Goal: Task Accomplishment & Management: Complete application form

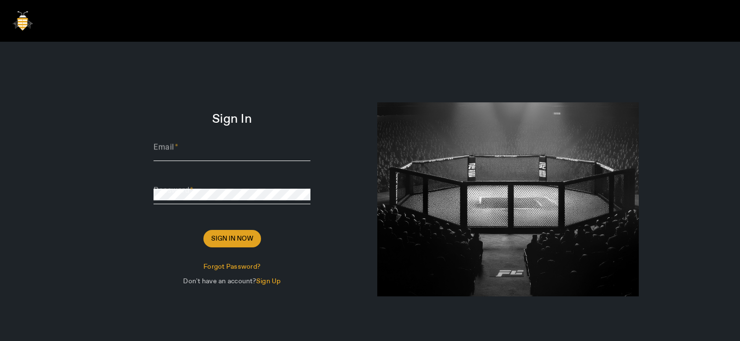
type input "[PERSON_NAME][EMAIL_ADDRESS][DOMAIN_NAME]"
click at [230, 72] on span "Sign In Now" at bounding box center [232, 239] width 42 height 10
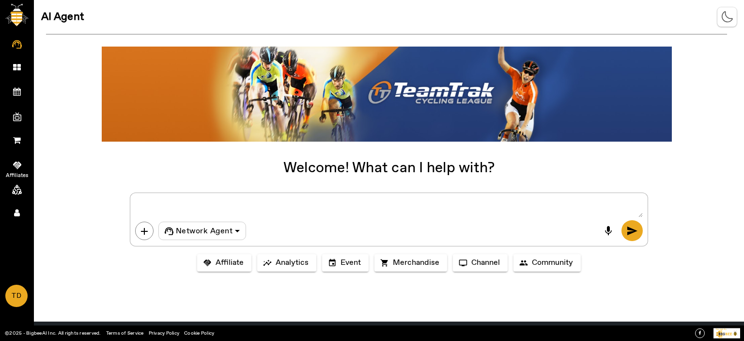
click at [19, 72] on icon at bounding box center [17, 165] width 8 height 10
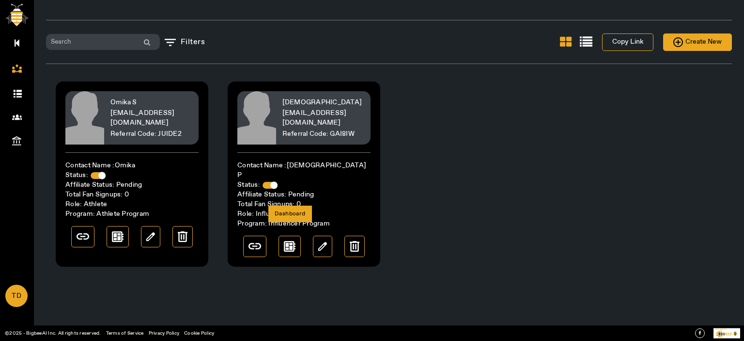
click at [289, 72] on img at bounding box center [290, 246] width 12 height 11
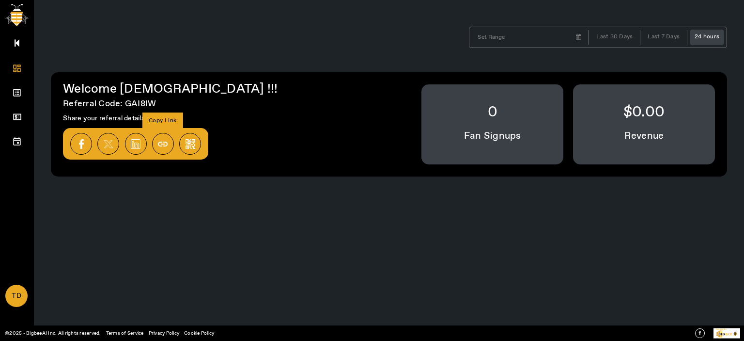
click at [158, 72] on img at bounding box center [163, 144] width 10 height 10
click at [20, 72] on icon at bounding box center [17, 93] width 10 height 10
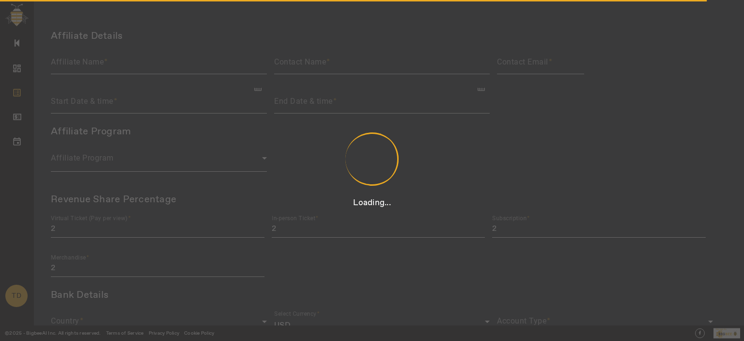
type input "[DEMOGRAPHIC_DATA]"
type input "[DEMOGRAPHIC_DATA] P"
type input "[EMAIL_ADDRESS][DOMAIN_NAME]"
type input "[DATE] 03:28 PM"
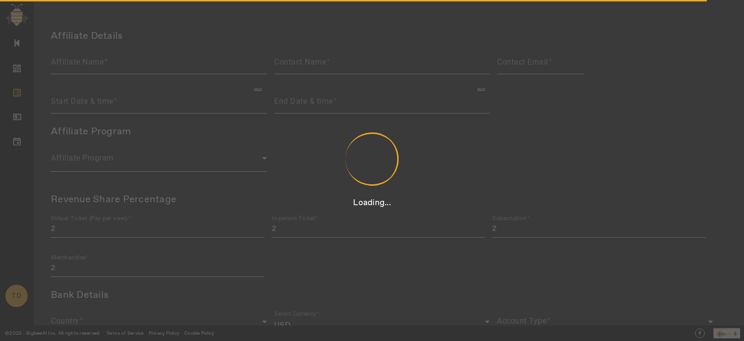
type input "6"
type input "9"
type input "12"
type input "15"
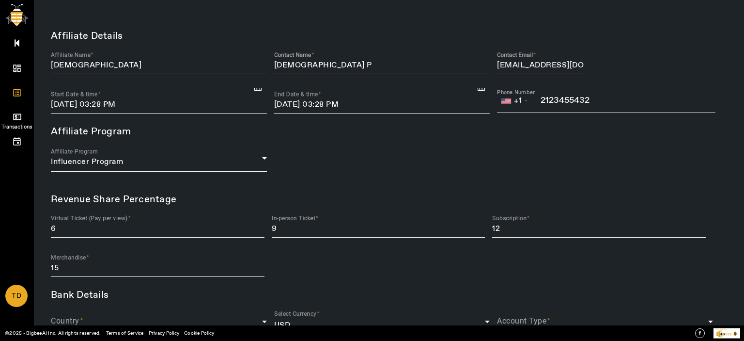
click at [19, 72] on icon at bounding box center [17, 116] width 8 height 6
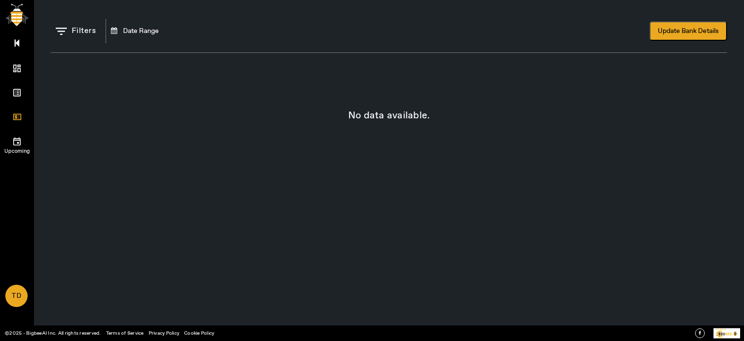
click at [17, 72] on icon at bounding box center [17, 141] width 10 height 10
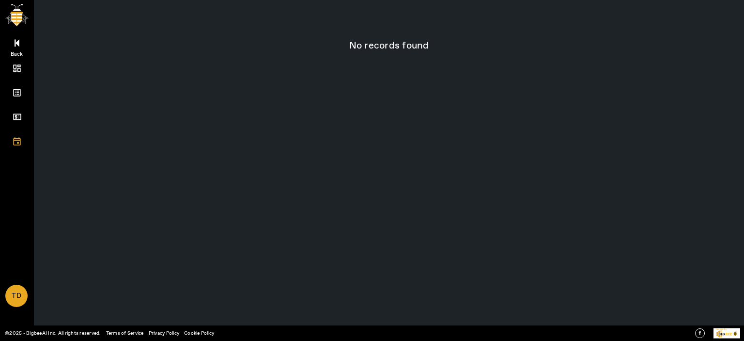
click at [16, 43] on icon at bounding box center [17, 43] width 5 height 8
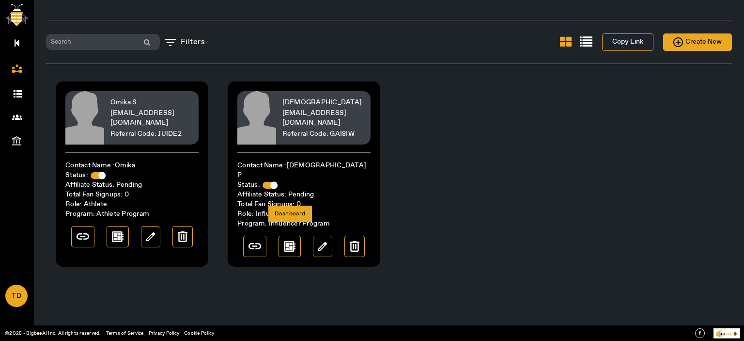
click at [290, 72] on div at bounding box center [290, 245] width 22 height 21
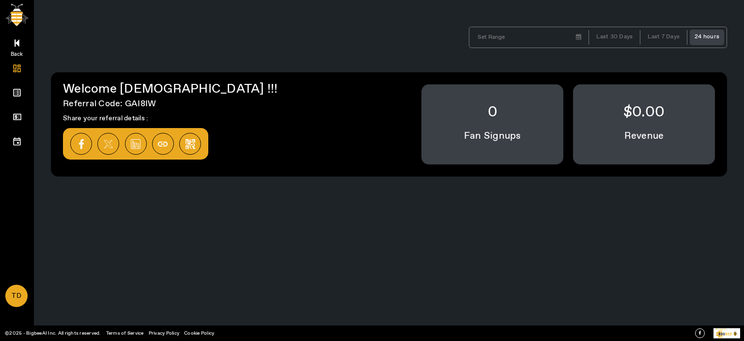
click at [19, 44] on icon at bounding box center [17, 43] width 5 height 8
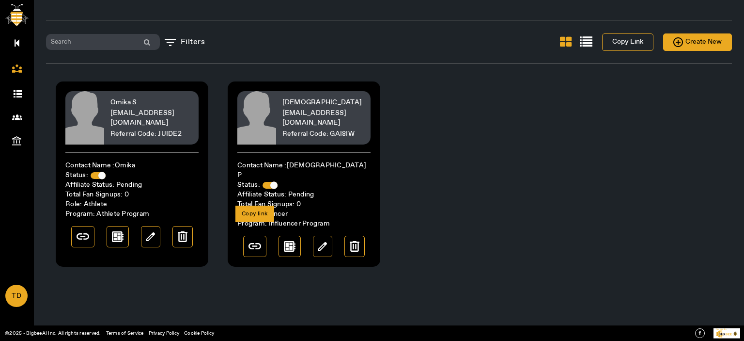
click at [258, 72] on img at bounding box center [255, 246] width 13 height 6
click at [696, 44] on span "Create New" at bounding box center [697, 42] width 48 height 12
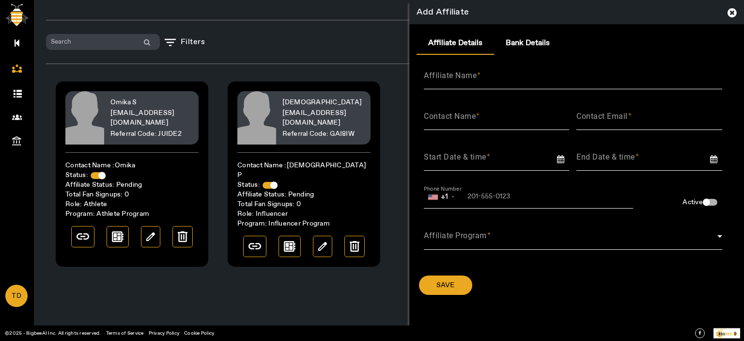
click at [732, 11] on icon at bounding box center [732, 12] width 9 height 11
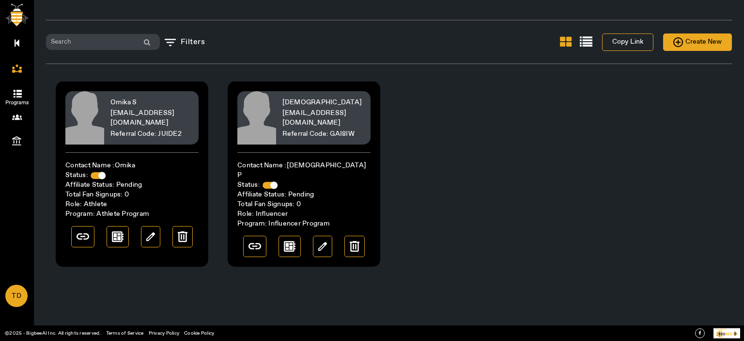
click at [21, 72] on icon at bounding box center [19, 94] width 10 height 8
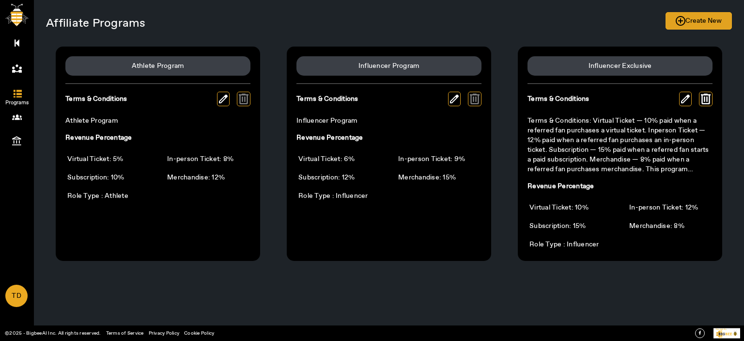
click at [724, 23] on span at bounding box center [698, 20] width 65 height 23
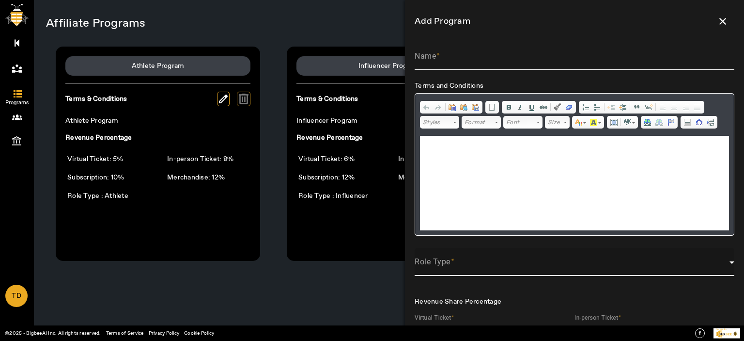
click at [505, 72] on span at bounding box center [572, 266] width 315 height 12
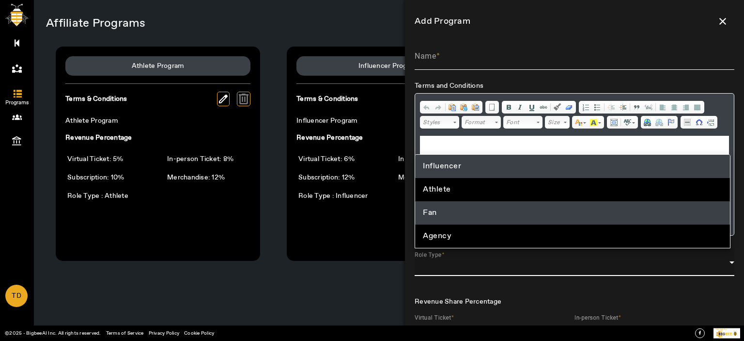
click at [444, 72] on mat-option "Fan" at bounding box center [572, 212] width 315 height 23
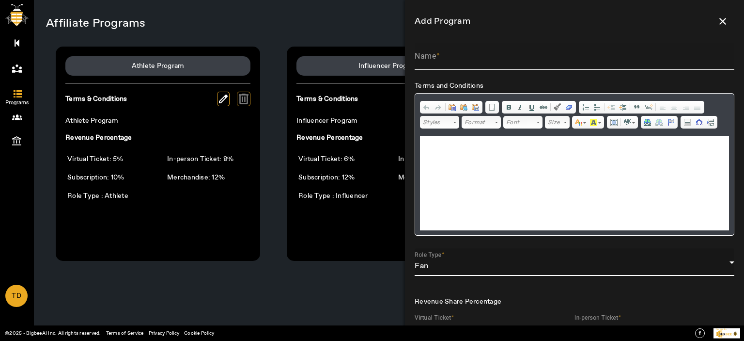
click at [453, 57] on input "Name" at bounding box center [575, 60] width 320 height 12
type input "Fan Program"
click at [474, 72] on html at bounding box center [574, 151] width 309 height 30
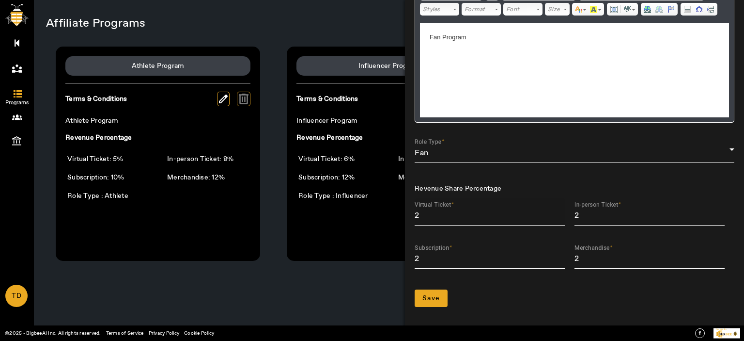
click at [465, 72] on input "2" at bounding box center [490, 216] width 150 height 12
type input "2"
type input "4"
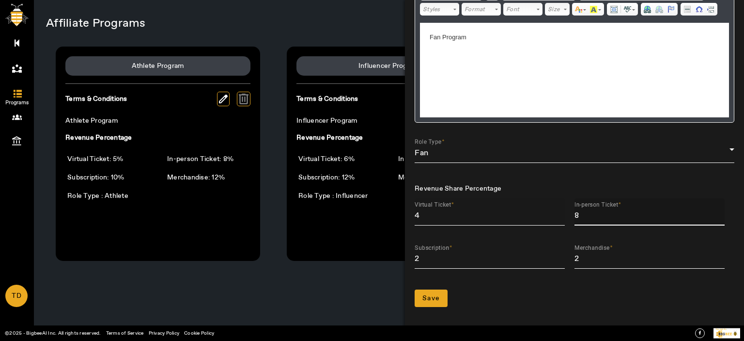
type input "8"
type input "12"
type input "16"
click at [424, 72] on span "Save" at bounding box center [430, 298] width 17 height 10
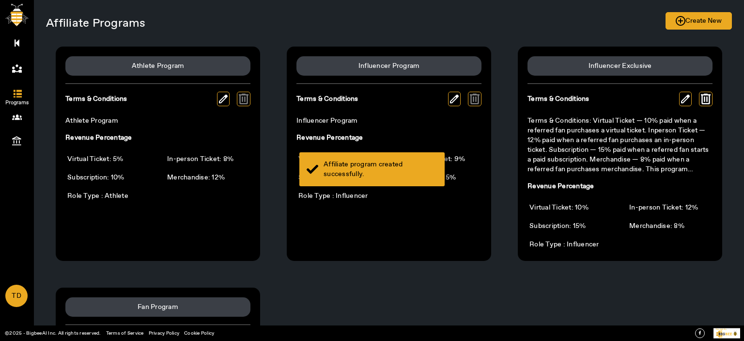
click at [343, 72] on div "Affiliate program created successfully." at bounding box center [381, 168] width 114 height 19
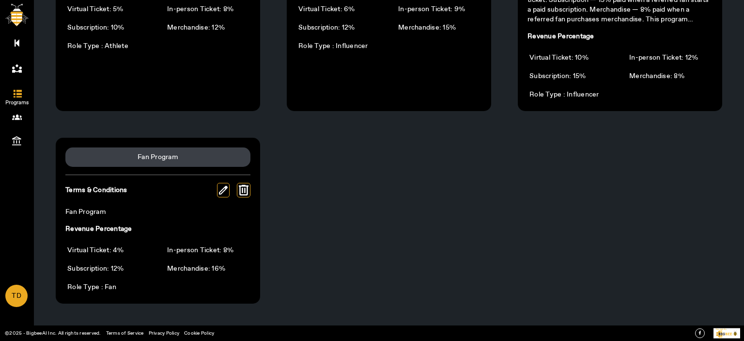
scroll to position [150, 0]
click at [224, 72] on img at bounding box center [223, 189] width 9 height 9
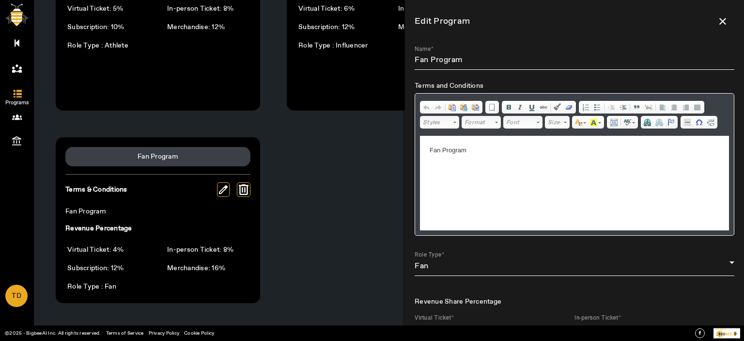
scroll to position [0, 0]
click at [717, 22] on span at bounding box center [722, 21] width 23 height 23
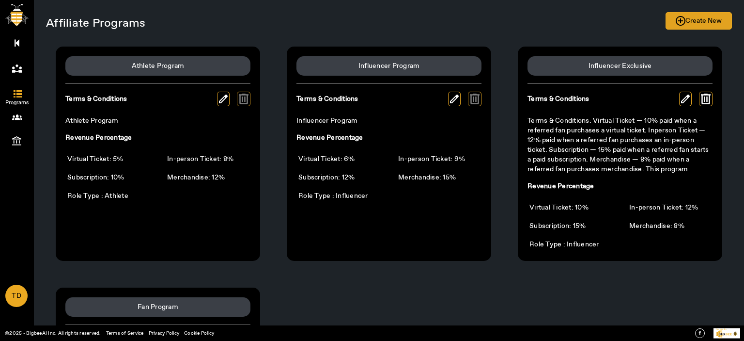
click at [704, 19] on span "Create New" at bounding box center [699, 21] width 46 height 12
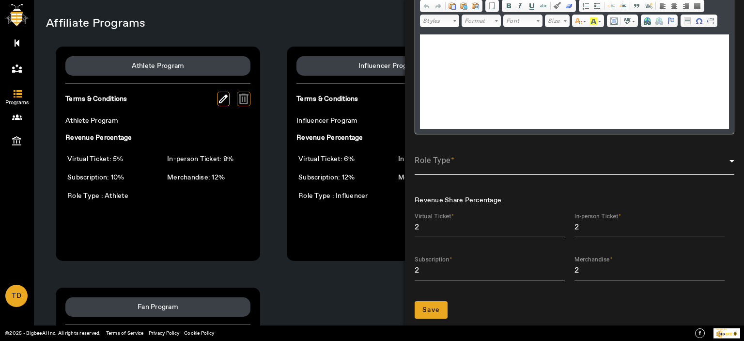
scroll to position [113, 0]
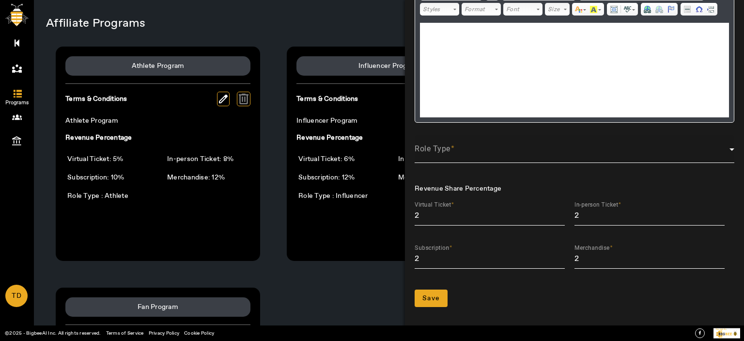
click at [452, 72] on span at bounding box center [453, 149] width 4 height 10
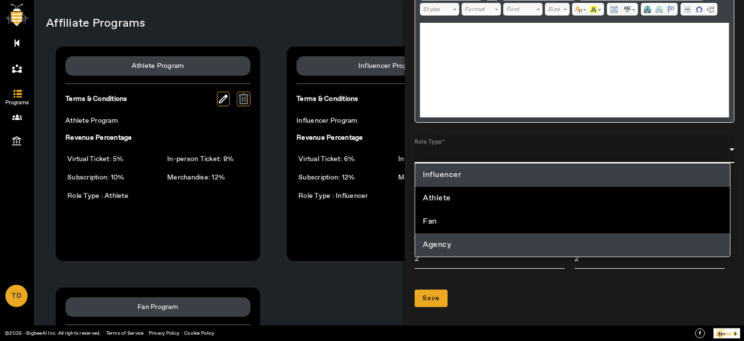
click at [441, 72] on span "Agency" at bounding box center [437, 245] width 29 height 12
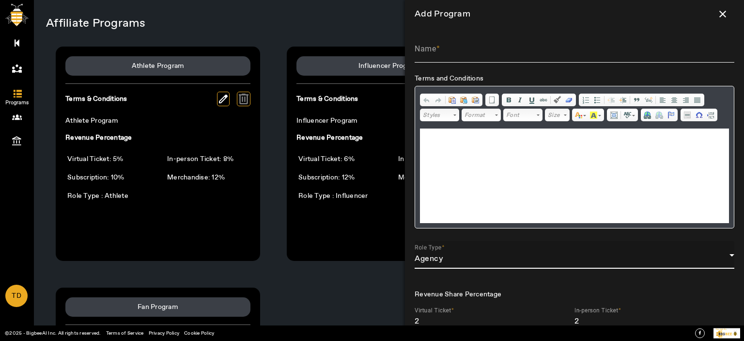
scroll to position [0, 0]
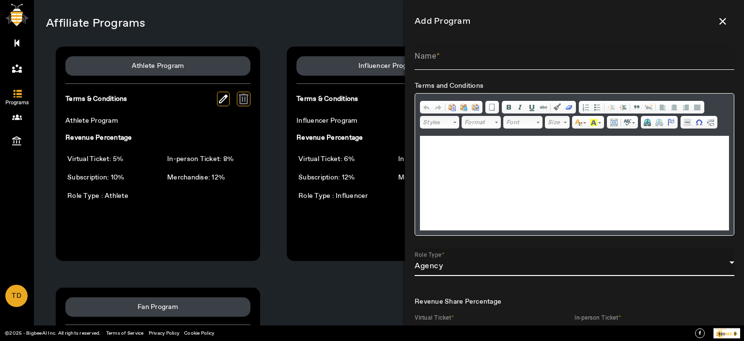
click at [453, 57] on input "Name" at bounding box center [575, 60] width 320 height 12
type input "Agency Program"
click at [471, 72] on div "Agency" at bounding box center [572, 266] width 315 height 12
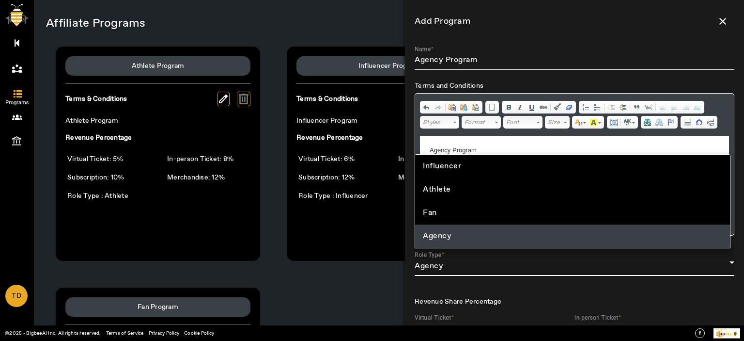
drag, startPoint x: 354, startPoint y: 293, endPoint x: 366, endPoint y: 286, distance: 14.1
click at [355, 72] on div at bounding box center [372, 170] width 744 height 341
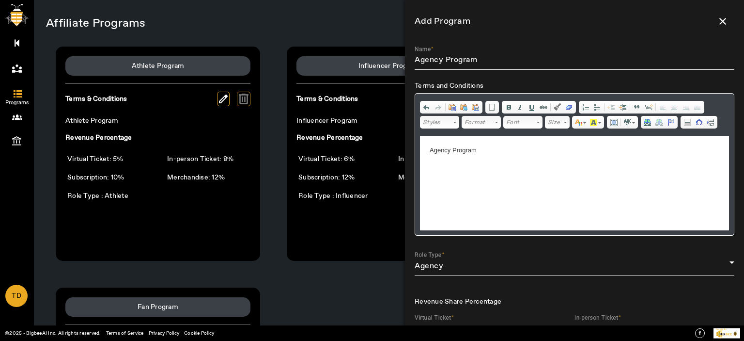
scroll to position [113, 0]
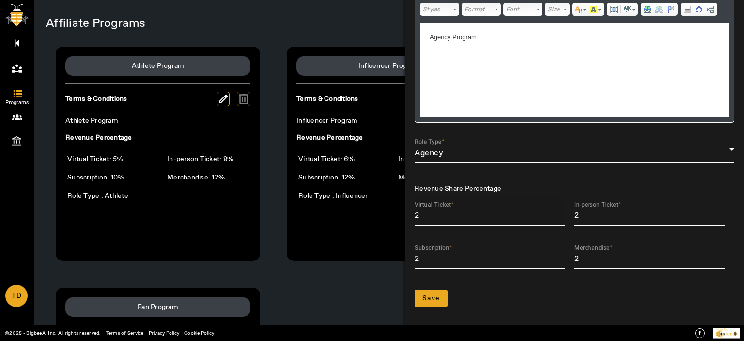
click at [445, 72] on input "2" at bounding box center [490, 216] width 150 height 12
type input "3"
type input "2"
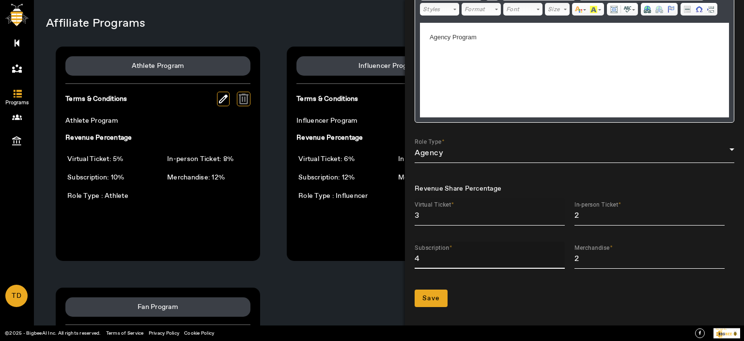
type input "4"
type input "8"
click at [436, 72] on input "3" at bounding box center [490, 216] width 150 height 12
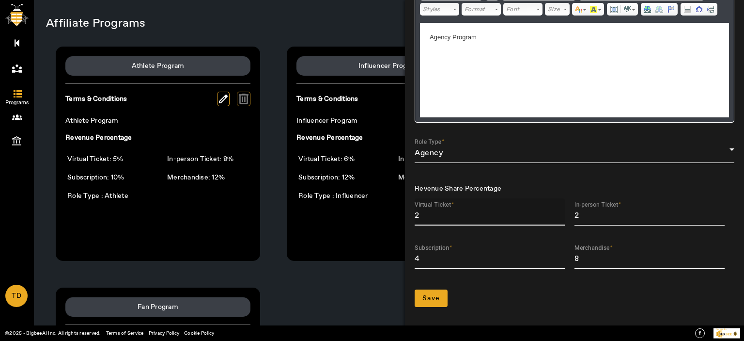
type input "2"
type input "4"
type input "6"
drag, startPoint x: 437, startPoint y: 303, endPoint x: 582, endPoint y: 265, distance: 149.8
click at [437, 72] on button "Save" at bounding box center [431, 297] width 33 height 17
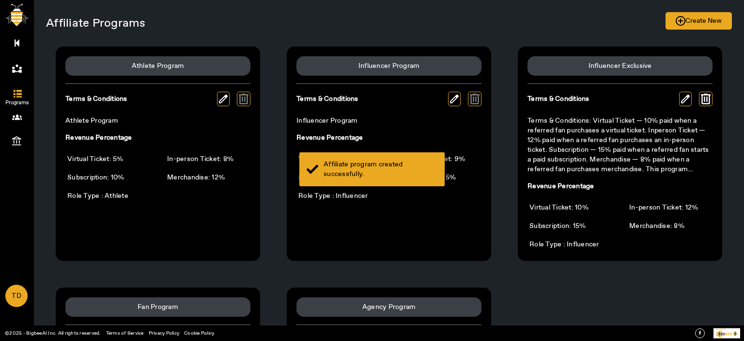
click at [379, 72] on div "Affiliate program created successfully." at bounding box center [381, 168] width 114 height 19
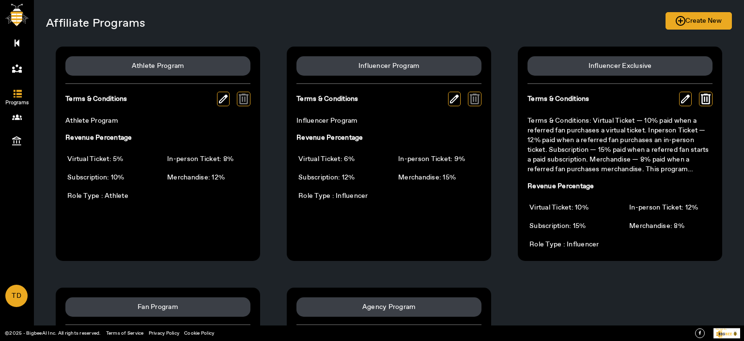
scroll to position [0, 0]
click at [14, 72] on span "Programs" at bounding box center [17, 102] width 56 height 15
click at [23, 72] on span "Affiliates" at bounding box center [17, 78] width 56 height 15
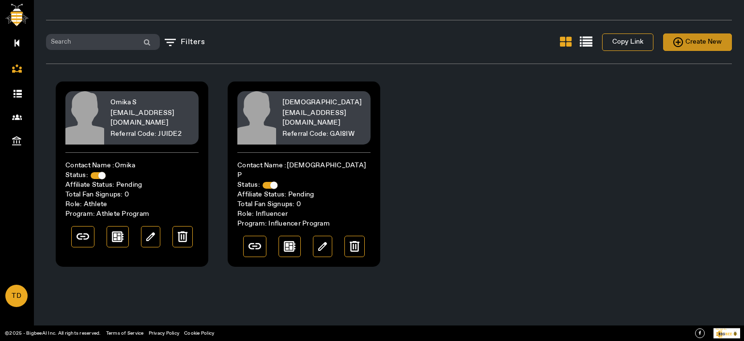
click at [707, 47] on span "Create New" at bounding box center [697, 42] width 48 height 12
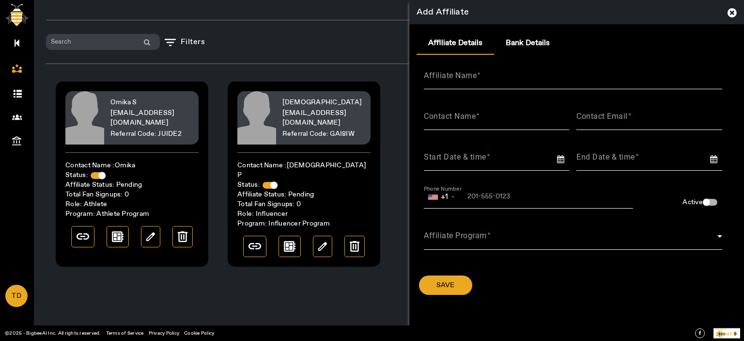
click at [452, 71] on mat-label "Affiliate Name" at bounding box center [450, 75] width 53 height 9
click at [452, 72] on input "Affiliate Name" at bounding box center [573, 80] width 298 height 12
click at [461, 72] on input "Contact Name" at bounding box center [497, 120] width 146 height 12
click at [583, 72] on input "Contact Email" at bounding box center [650, 120] width 146 height 12
paste input "[PERSON_NAME][EMAIL_ADDRESS][DOMAIN_NAME]"
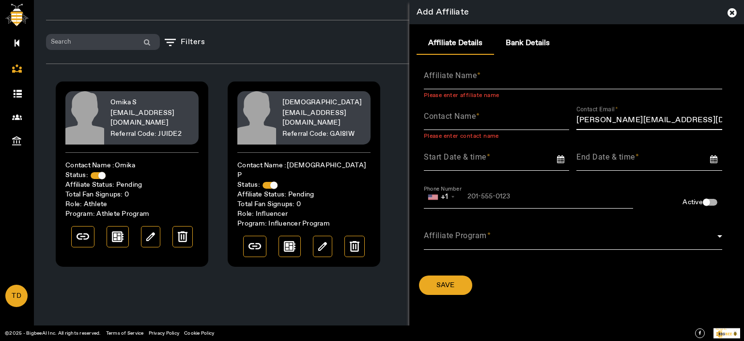
type input "[PERSON_NAME][EMAIL_ADDRESS][DOMAIN_NAME]"
click at [460, 72] on input "Affiliate Name" at bounding box center [573, 80] width 298 height 12
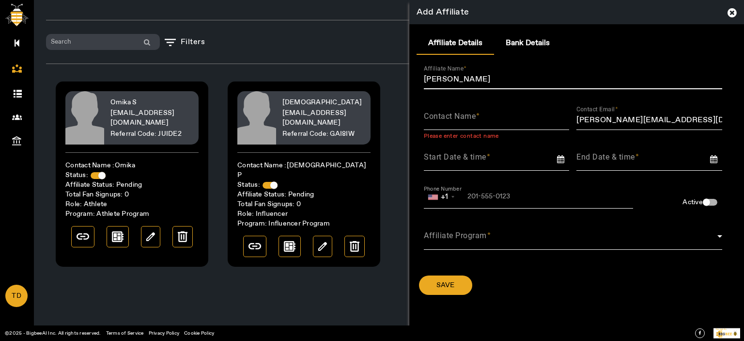
type input "[PERSON_NAME]"
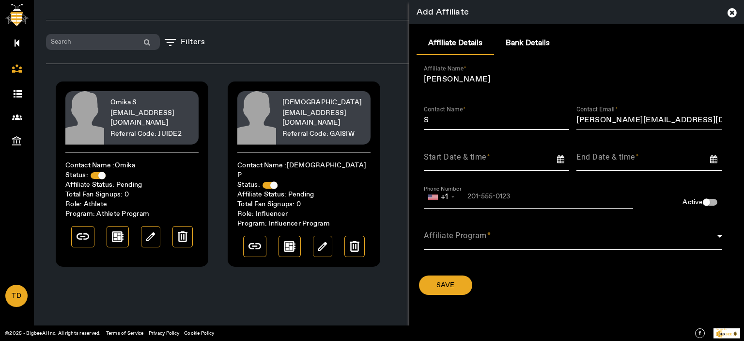
paste input "Rahinisharklaserscom"
type input "[PERSON_NAME] M"
click at [457, 72] on input at bounding box center [500, 157] width 153 height 13
type input "[DATE]"
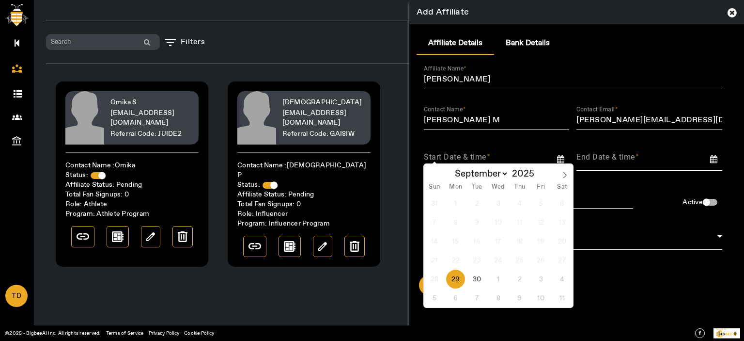
click at [458, 72] on span "29" at bounding box center [455, 278] width 19 height 19
type input "[DATE]"
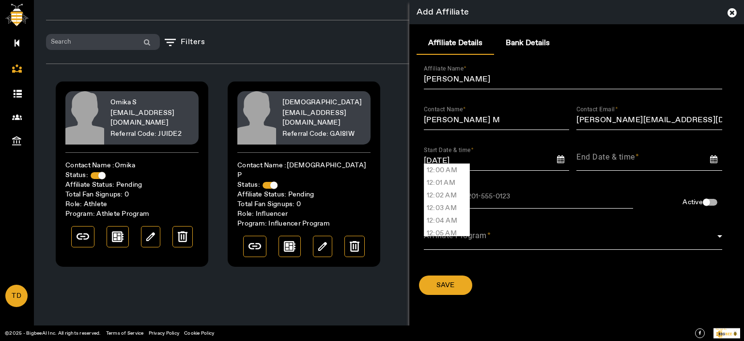
scroll to position [9070, 0]
type input "12:01 PM"
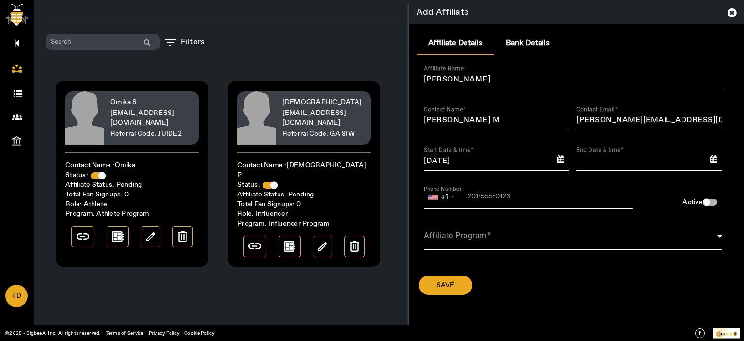
type input "[DATE] 12:01 PM"
click at [710, 72] on div "button" at bounding box center [706, 202] width 7 height 7
click at [493, 72] on input "tel" at bounding box center [491, 197] width 134 height 8
click at [531, 72] on span at bounding box center [571, 240] width 294 height 12
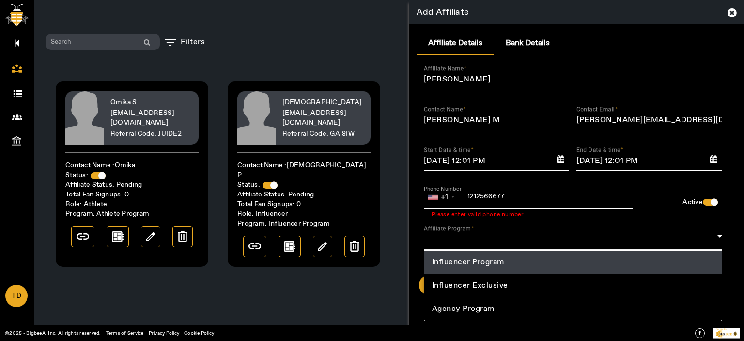
click at [533, 72] on div at bounding box center [372, 170] width 744 height 341
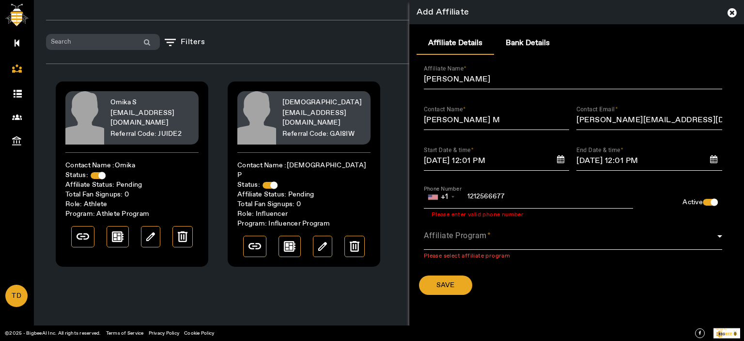
click at [532, 72] on input "1212566677" at bounding box center [491, 197] width 134 height 8
type input "12125666772"
click at [496, 72] on span at bounding box center [571, 240] width 294 height 12
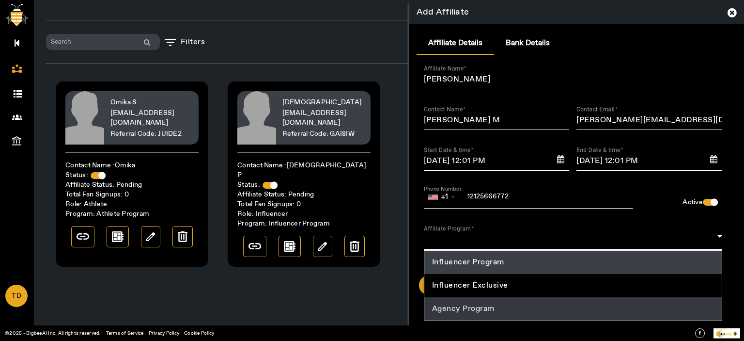
click at [471, 72] on span "Agency Program" at bounding box center [463, 309] width 63 height 12
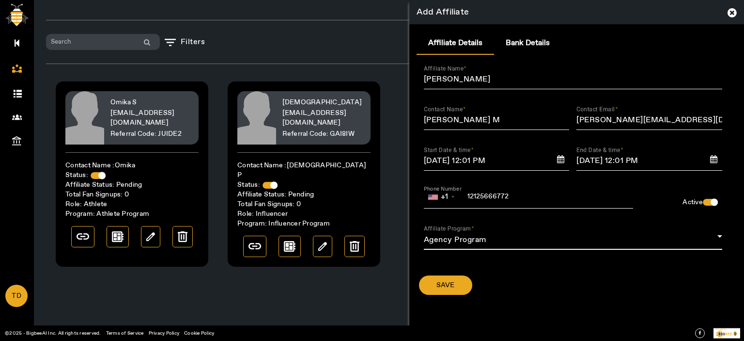
click at [469, 72] on div at bounding box center [573, 255] width 298 height 11
click at [471, 72] on span "Agency Program" at bounding box center [455, 239] width 63 height 10
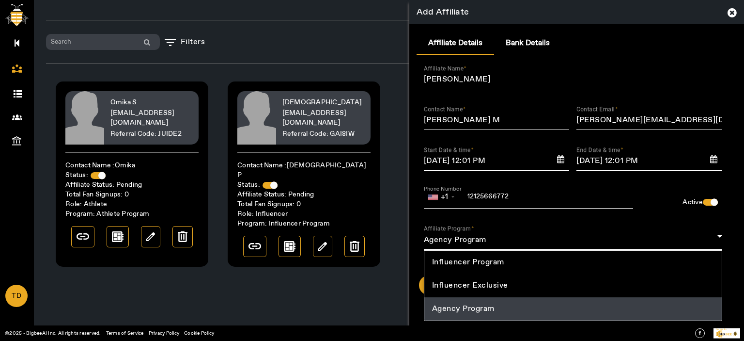
click at [471, 72] on div at bounding box center [372, 170] width 744 height 341
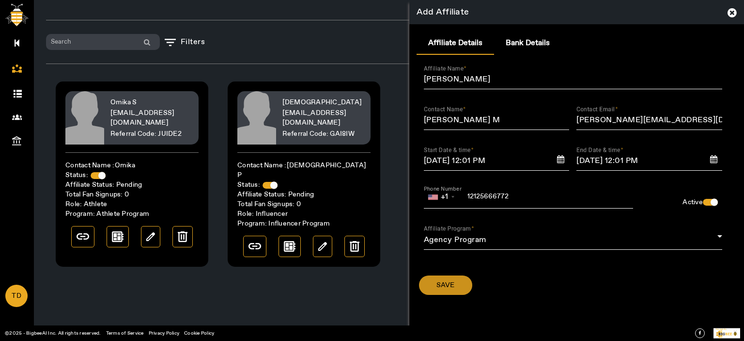
click at [450, 72] on span "Save" at bounding box center [446, 285] width 18 height 10
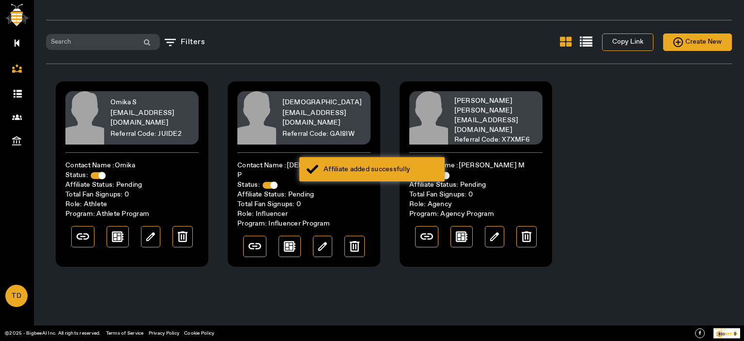
click at [405, 72] on div "Loading..." at bounding box center [372, 170] width 744 height 341
click at [409, 72] on div "Affiliate added successfully" at bounding box center [381, 169] width 114 height 10
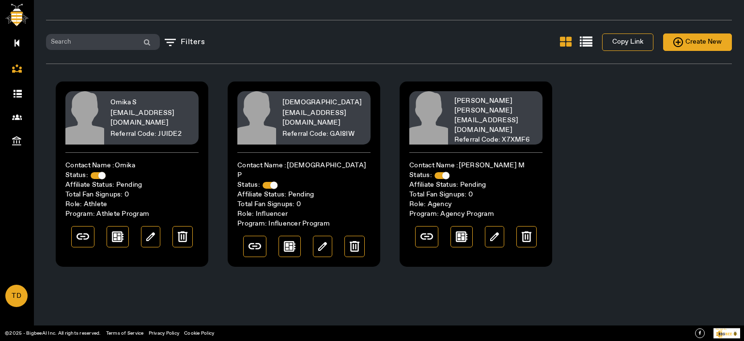
click at [14, 72] on icon at bounding box center [19, 94] width 10 height 8
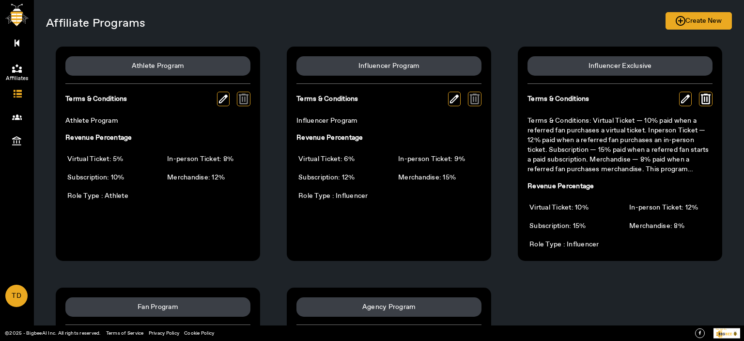
click at [12, 70] on icon at bounding box center [17, 68] width 10 height 10
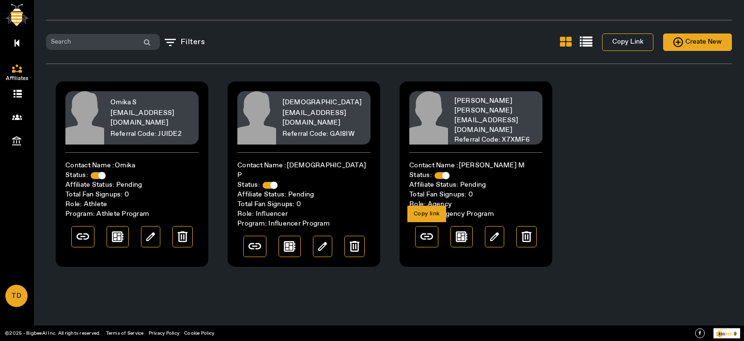
click at [422, 72] on img at bounding box center [427, 236] width 13 height 6
click at [483, 72] on div "Status:" at bounding box center [475, 175] width 133 height 10
click at [452, 72] on div "Rahini [EMAIL_ADDRESS][DOMAIN_NAME] Referral Code: X7XMF6 Contact Name : [PERSO…" at bounding box center [476, 173] width 153 height 185
click at [459, 72] on img at bounding box center [462, 236] width 12 height 11
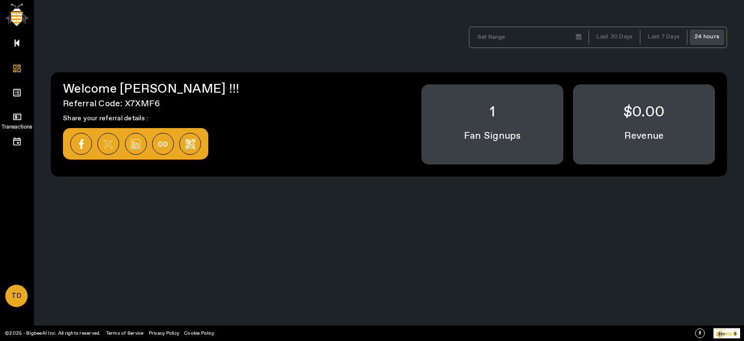
click at [14, 72] on icon at bounding box center [17, 116] width 8 height 6
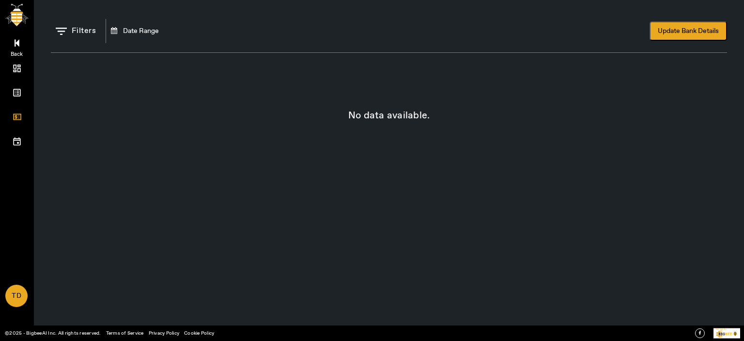
click at [10, 38] on link "Back" at bounding box center [17, 42] width 34 height 24
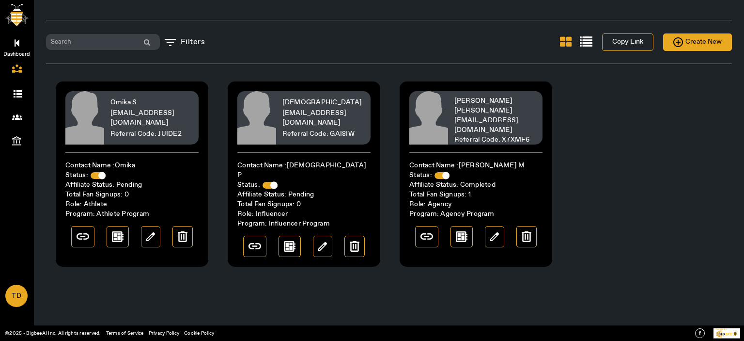
click at [19, 44] on link "Dashboard" at bounding box center [17, 42] width 34 height 24
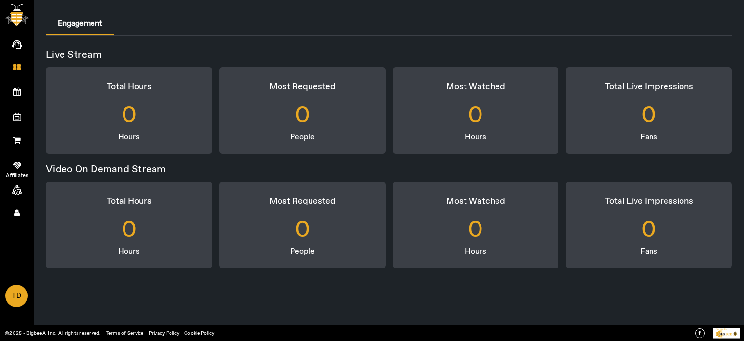
click at [12, 72] on span at bounding box center [17, 165] width 18 height 10
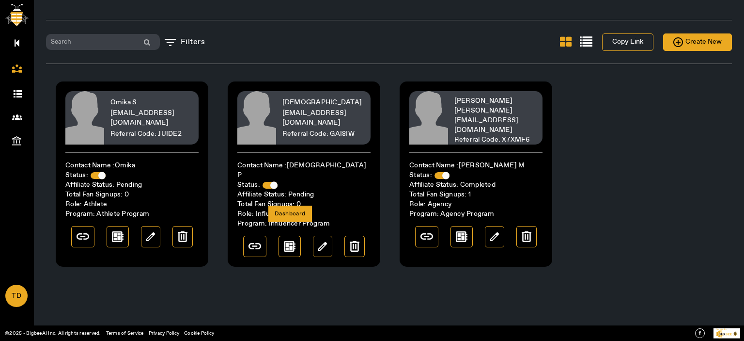
click at [284, 72] on img at bounding box center [290, 246] width 12 height 11
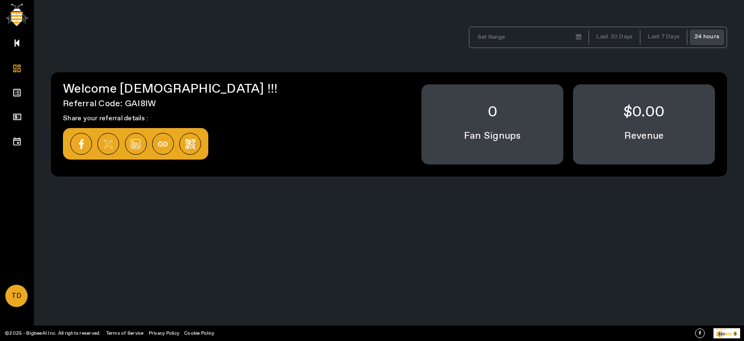
click at [21, 44] on link "Back" at bounding box center [17, 42] width 34 height 24
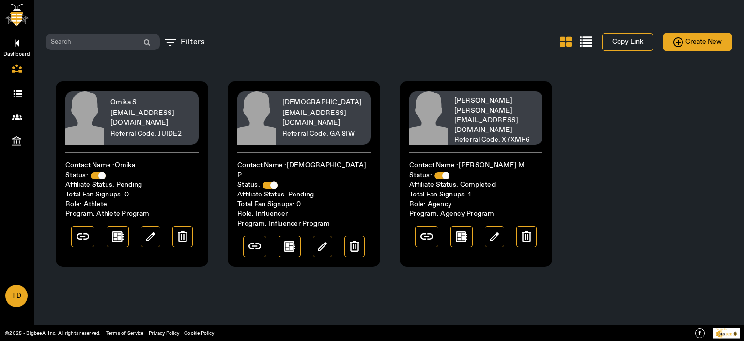
click at [16, 43] on icon at bounding box center [17, 43] width 5 height 8
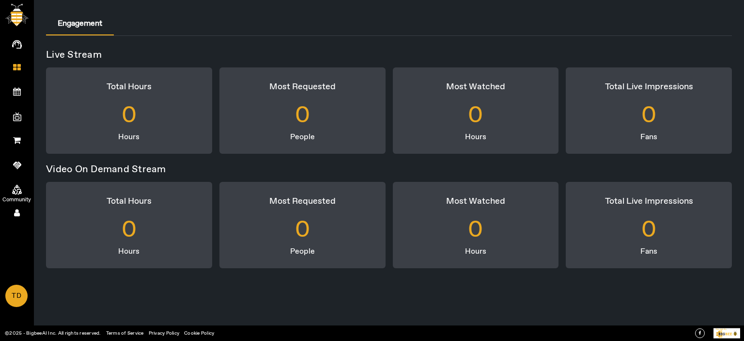
click at [12, 72] on icon at bounding box center [17, 190] width 10 height 10
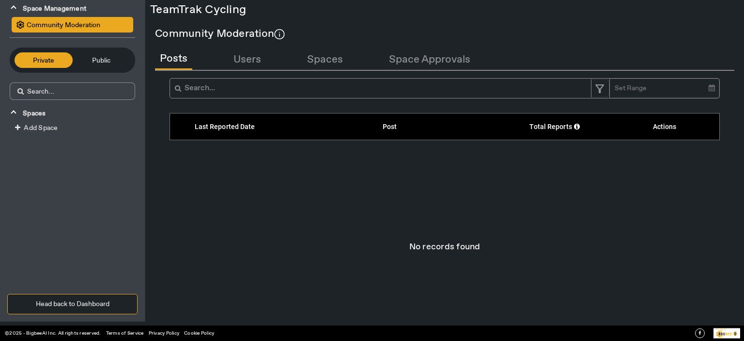
click at [62, 72] on button "Head back to Dashboard" at bounding box center [72, 304] width 130 height 20
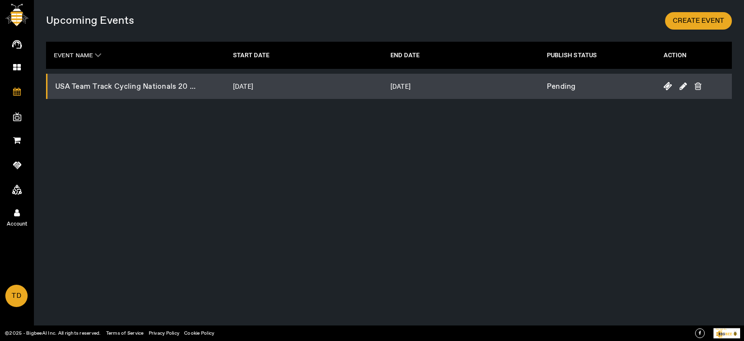
click at [18, 72] on icon at bounding box center [17, 212] width 6 height 8
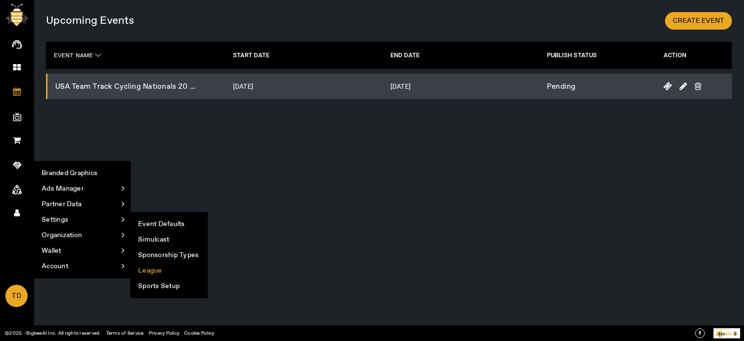
click at [149, 72] on li "League" at bounding box center [169, 271] width 77 height 16
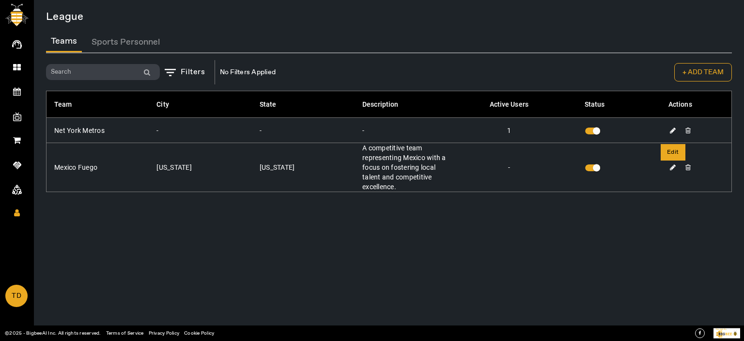
click at [670, 72] on icon at bounding box center [673, 167] width 6 height 7
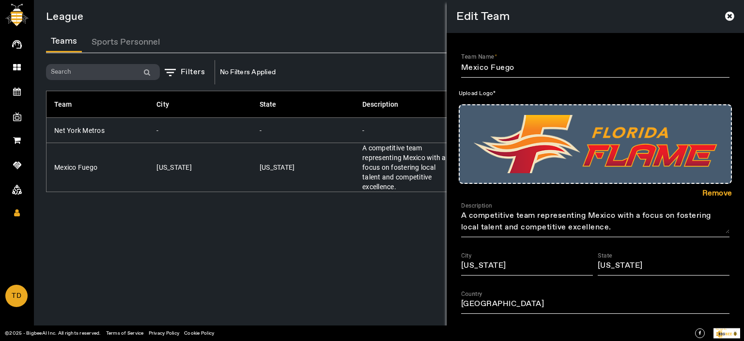
click at [727, 16] on icon at bounding box center [729, 16] width 9 height 11
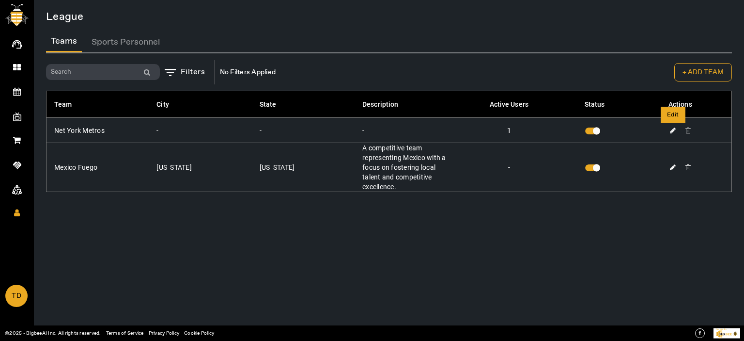
click at [674, 72] on icon at bounding box center [673, 130] width 6 height 7
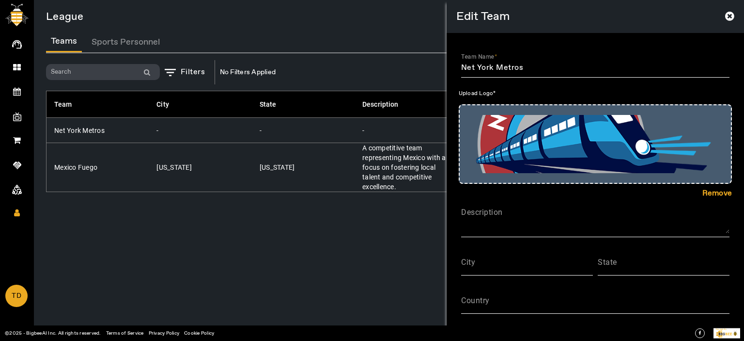
click at [727, 16] on icon at bounding box center [729, 16] width 9 height 11
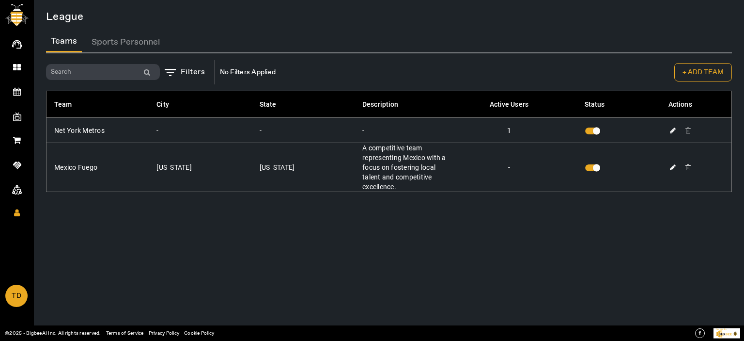
click at [281, 72] on div "League Teams Sports Personnel Filters No Filters Applied + ADD TEAM Team City S…" at bounding box center [389, 170] width 710 height 341
click at [119, 41] on button "Sports Personnel" at bounding box center [126, 41] width 78 height 21
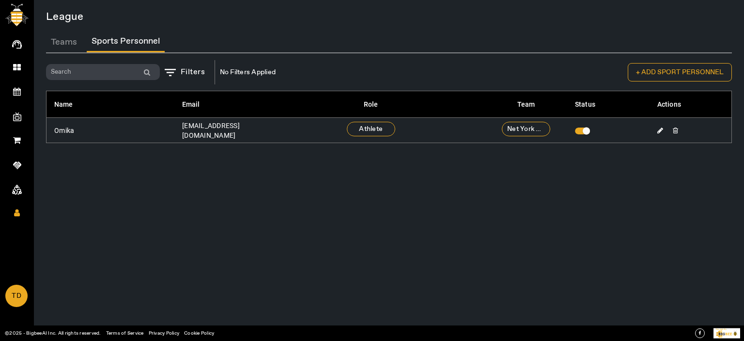
click at [60, 40] on button "Teams" at bounding box center [64, 41] width 36 height 21
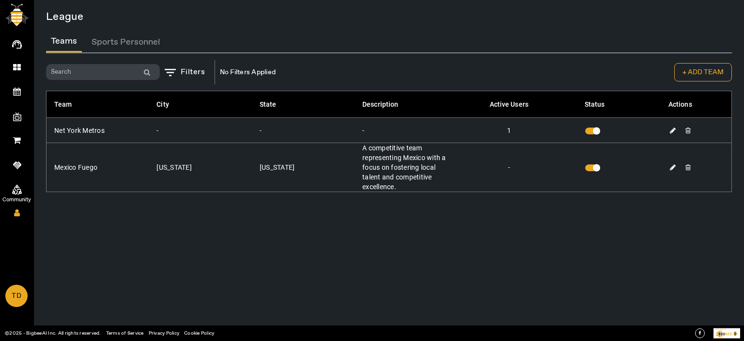
click at [11, 72] on span at bounding box center [17, 189] width 18 height 10
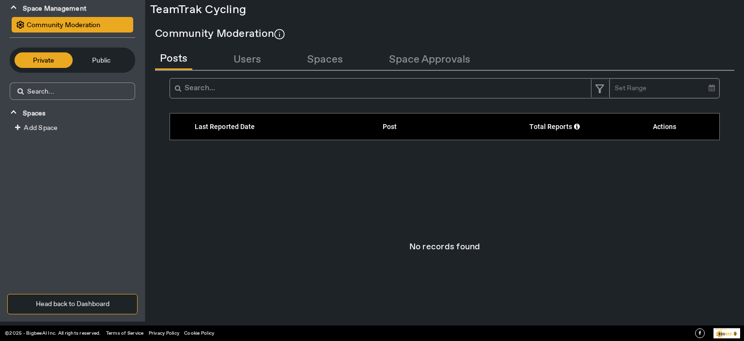
click at [94, 68] on div "Private Public" at bounding box center [72, 59] width 125 height 25
click at [101, 63] on span "Public" at bounding box center [102, 60] width 48 height 11
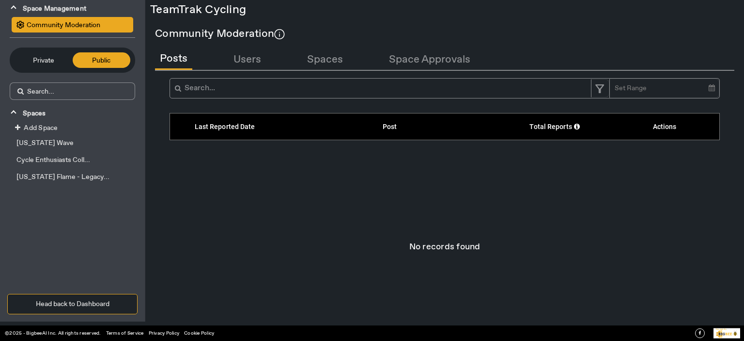
click at [34, 60] on span "Private" at bounding box center [43, 60] width 48 height 11
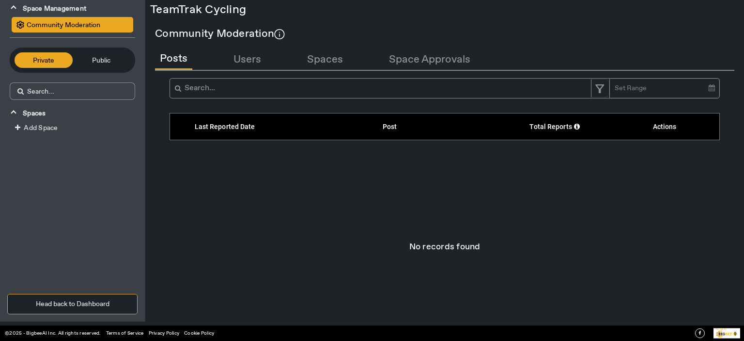
click at [41, 72] on span "Add Space" at bounding box center [41, 128] width 34 height 9
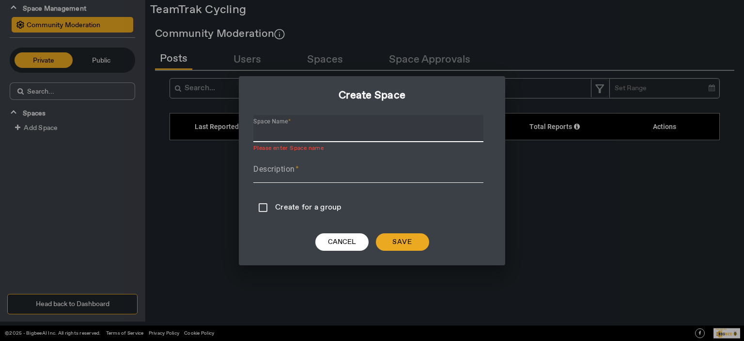
click at [299, 72] on input "Space Name" at bounding box center [368, 132] width 230 height 12
click at [296, 72] on input "Philly Lighting" at bounding box center [368, 132] width 230 height 12
click at [322, 72] on input "Philly Lightning" at bounding box center [368, 132] width 230 height 12
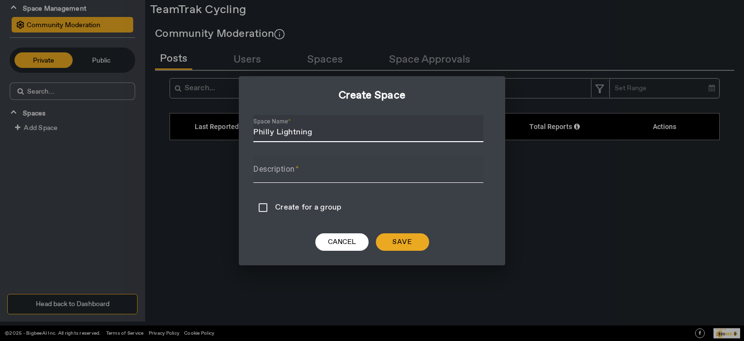
type input "Philly Lightning"
click at [307, 72] on input "Description" at bounding box center [368, 173] width 230 height 12
paste input "Philly Lightning"
type input "Philly Lightning"
click at [335, 72] on label "Create for a group" at bounding box center [309, 205] width 73 height 18
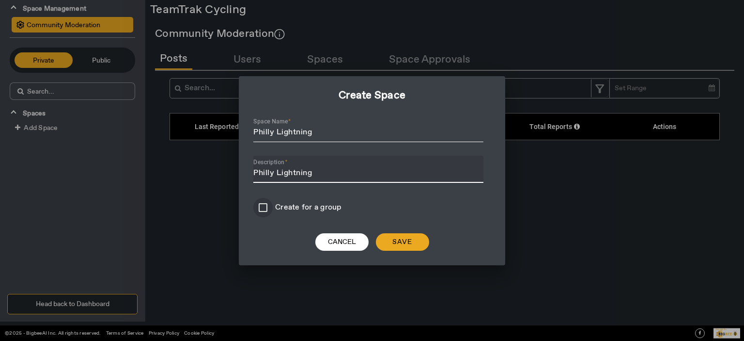
click at [273, 72] on input "Create for a group" at bounding box center [262, 207] width 19 height 19
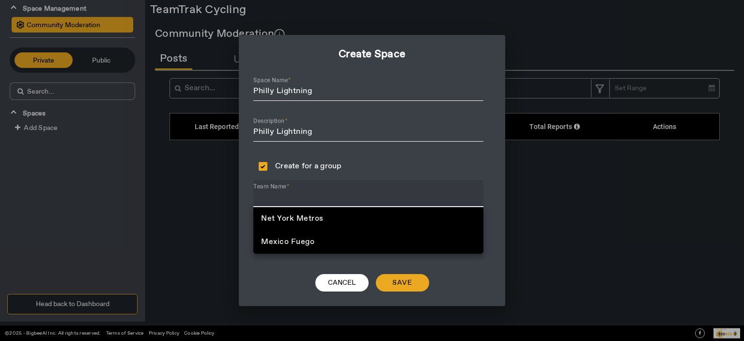
click at [310, 72] on input "Team Name" at bounding box center [368, 197] width 230 height 12
click at [263, 72] on input "Create for a group" at bounding box center [262, 165] width 19 height 19
checkbox input "false"
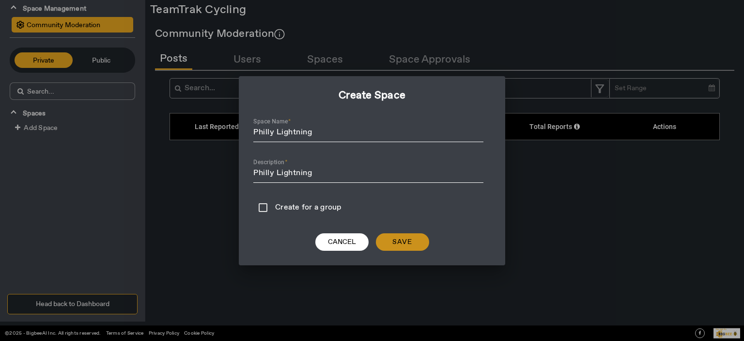
click at [401, 72] on span "Save" at bounding box center [402, 242] width 20 height 10
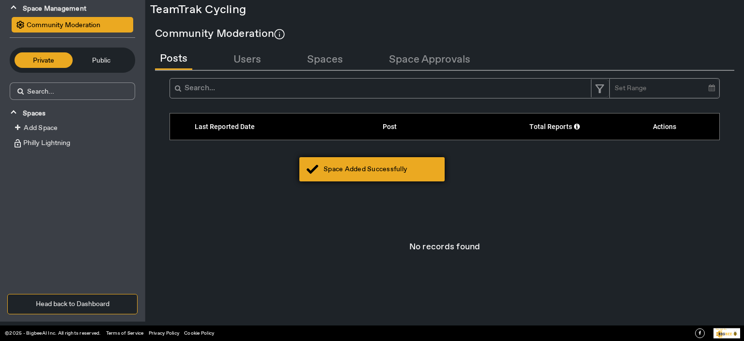
click at [350, 72] on div "Space Added Successfully" at bounding box center [381, 169] width 114 height 10
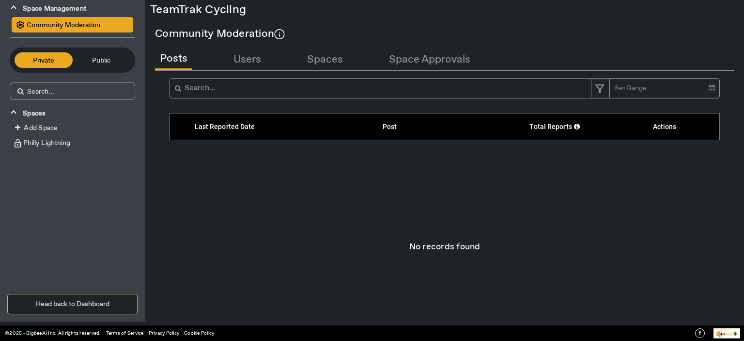
click at [63, 72] on span "Philly Lightning" at bounding box center [45, 143] width 49 height 9
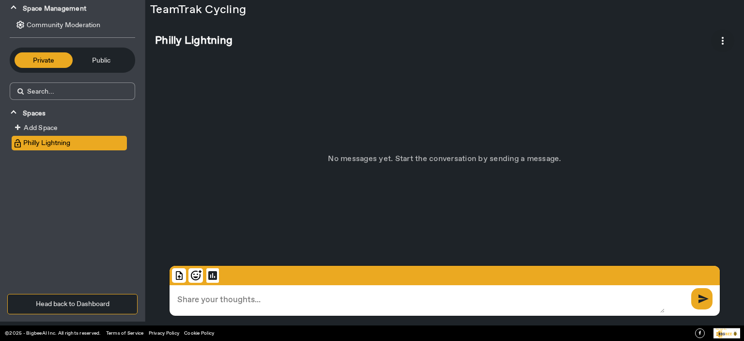
click at [727, 40] on span at bounding box center [722, 40] width 23 height 23
click at [700, 67] on span "View Details" at bounding box center [698, 69] width 57 height 10
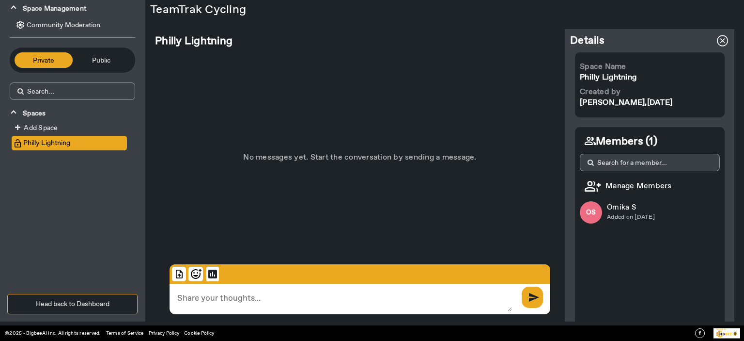
click at [628, 72] on span "Manage Members" at bounding box center [626, 186] width 92 height 10
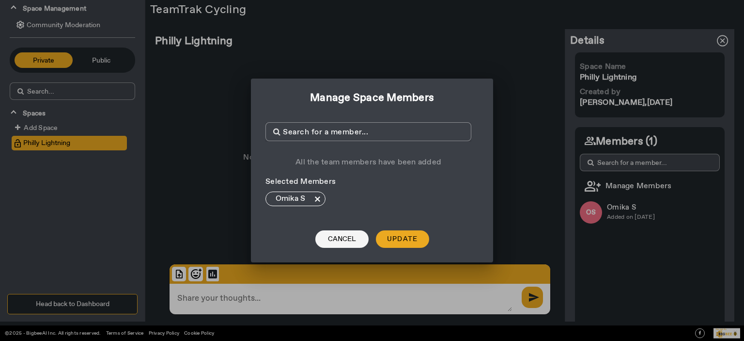
click at [345, 72] on span "Cancel" at bounding box center [342, 239] width 28 height 10
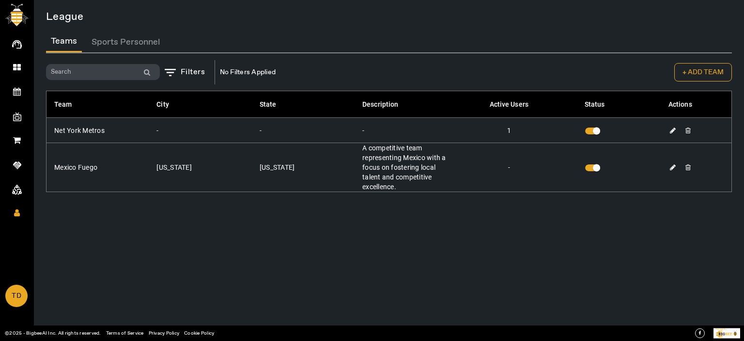
click at [116, 40] on button "Sports Personnel" at bounding box center [126, 41] width 78 height 21
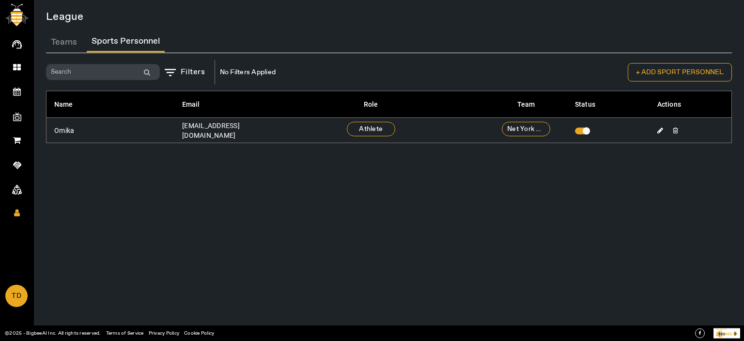
click at [700, 67] on button "+ ADD SPORT PERSONNEL" at bounding box center [680, 72] width 104 height 18
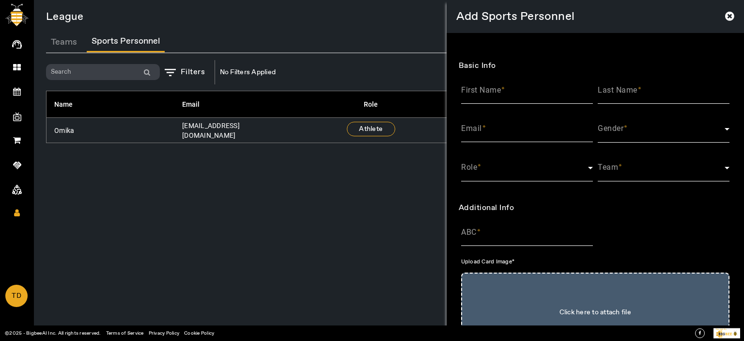
click at [519, 131] on input "Email" at bounding box center [527, 132] width 132 height 12
paste input "[EMAIL_ADDRESS][DOMAIN_NAME]"
type input "[EMAIL_ADDRESS][DOMAIN_NAME]"
click at [499, 96] on input "First Name" at bounding box center [527, 94] width 132 height 12
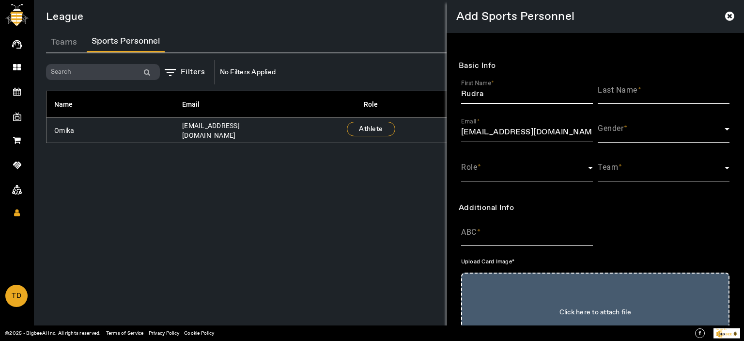
type input "Rudra"
type input "R"
click at [621, 126] on mat-label "Gender" at bounding box center [611, 128] width 26 height 9
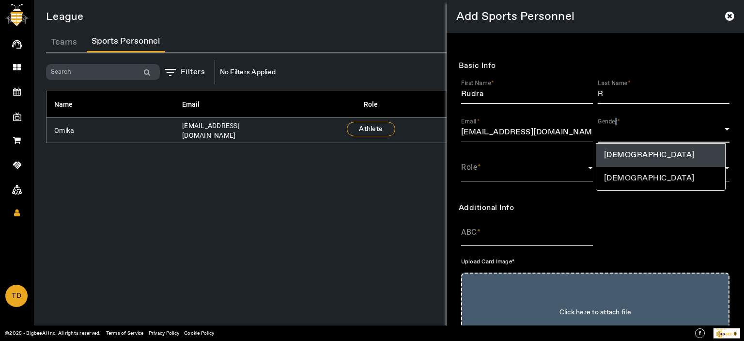
click at [617, 172] on mat-option "Male" at bounding box center [660, 178] width 129 height 23
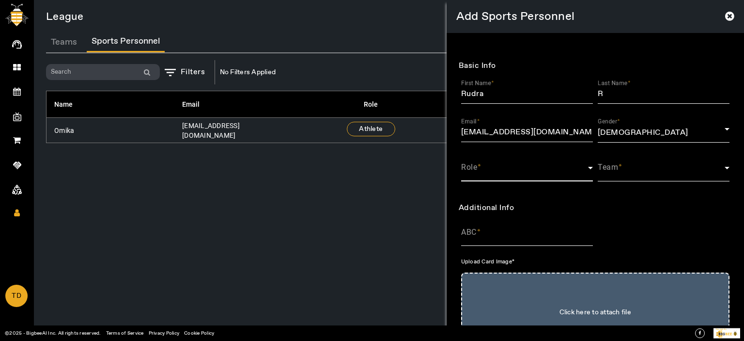
click at [518, 170] on span at bounding box center [524, 172] width 127 height 12
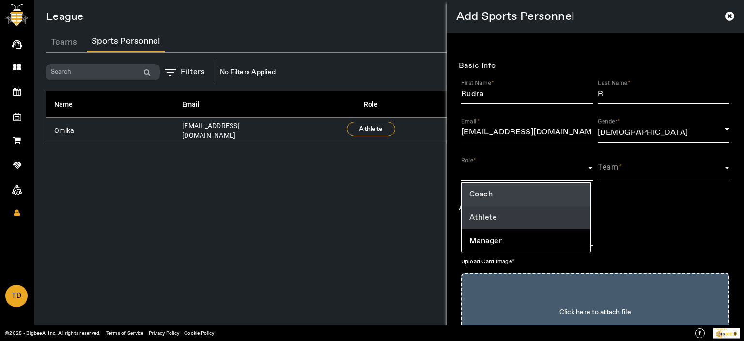
click at [516, 219] on mat-option "Athlete" at bounding box center [526, 217] width 129 height 23
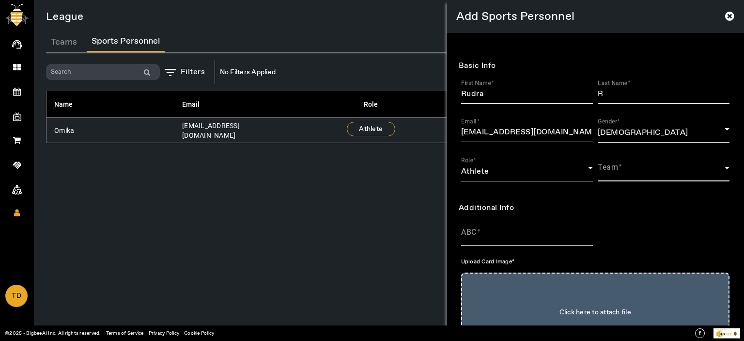
click at [628, 170] on span at bounding box center [661, 172] width 127 height 12
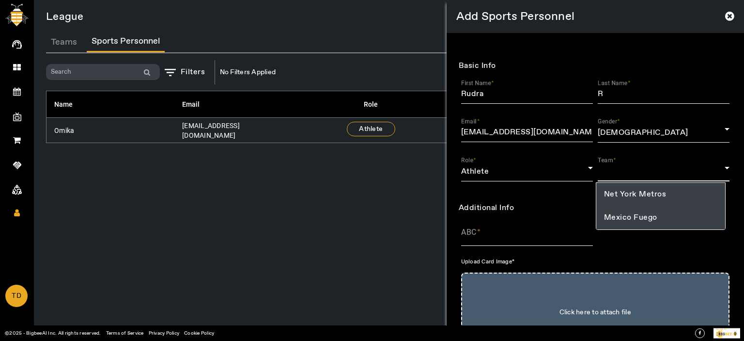
click at [633, 215] on span "Mexico Fuego" at bounding box center [630, 218] width 53 height 12
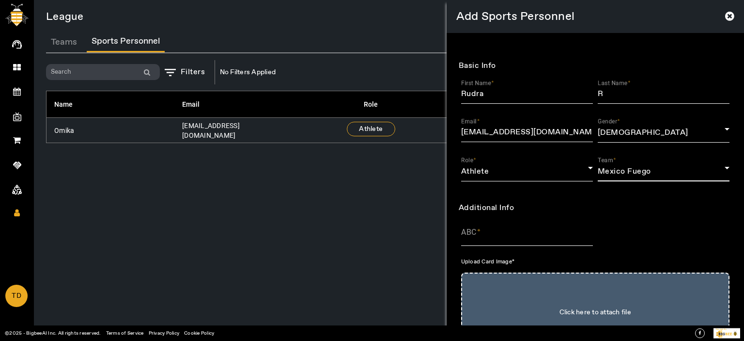
click at [486, 231] on input "ABC" at bounding box center [527, 236] width 132 height 12
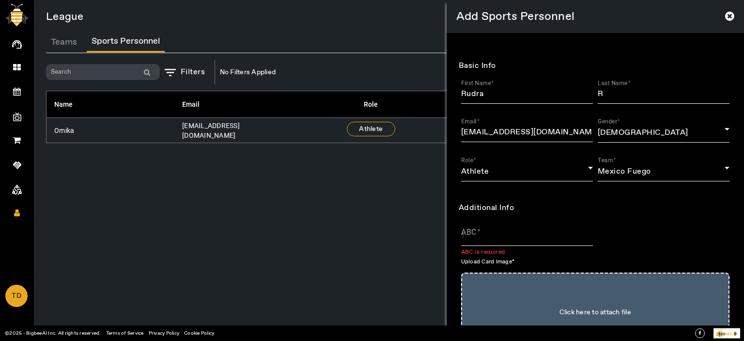
click at [699, 219] on div "ABC ABC is required" at bounding box center [595, 238] width 273 height 38
click at [450, 224] on div "Basic Info First Name Rudra Last Name R Email Rudra@sharklasers.com Gender Male…" at bounding box center [595, 283] width 293 height 484
click at [492, 233] on input "ABC" at bounding box center [527, 236] width 132 height 12
click at [638, 219] on div "ABC ABC is required" at bounding box center [595, 238] width 273 height 38
click at [487, 230] on div "ABC" at bounding box center [527, 232] width 132 height 27
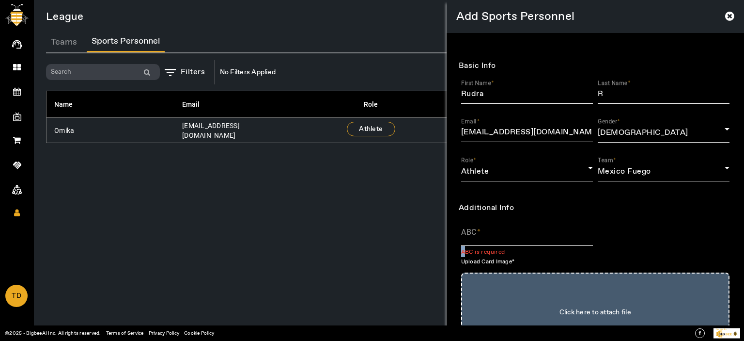
click at [487, 230] on div "ABC" at bounding box center [527, 232] width 132 height 27
type input "1"
click at [620, 234] on div "ABC 1" at bounding box center [595, 238] width 273 height 38
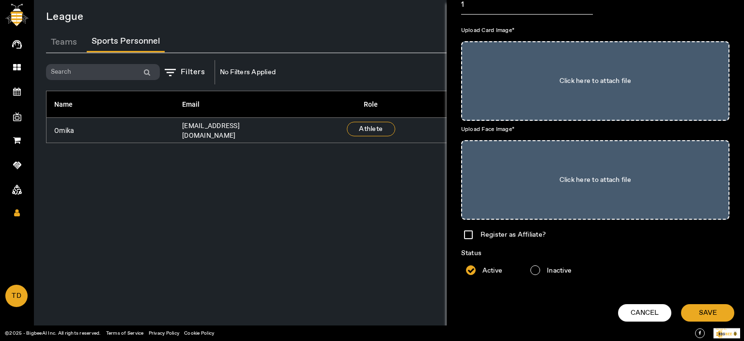
click at [582, 69] on input "Click here to attach file" at bounding box center [595, 81] width 247 height 58
type input "C:\fakepath\1622453475640.jpg"
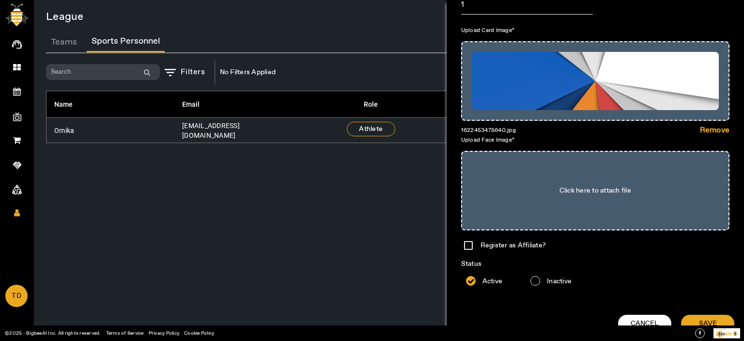
click at [570, 178] on input "Click here to attach file" at bounding box center [595, 190] width 247 height 58
type input "C:\fakepath\1622453475640.jpg"
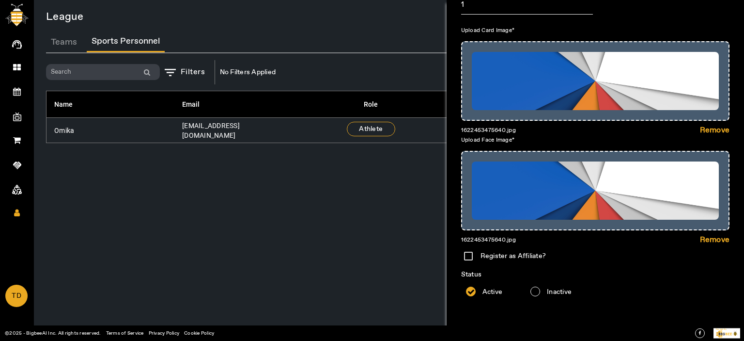
click at [469, 255] on input "Register as Affiliate?" at bounding box center [468, 255] width 19 height 19
checkbox input "true"
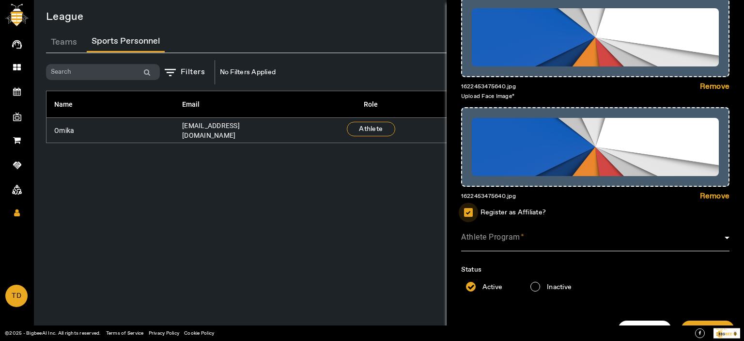
scroll to position [292, 0]
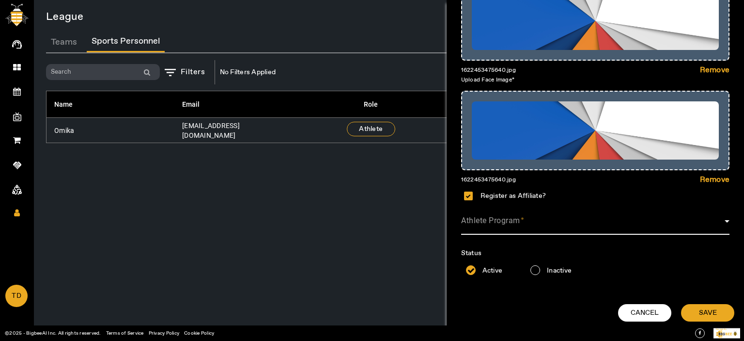
click at [521, 221] on span at bounding box center [593, 225] width 264 height 12
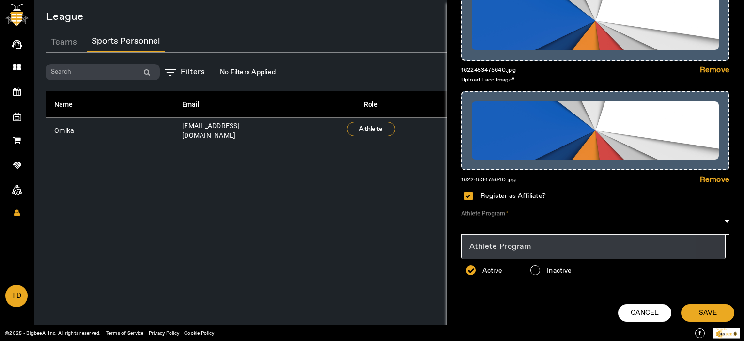
click at [526, 245] on span "Athlete Program" at bounding box center [500, 247] width 62 height 12
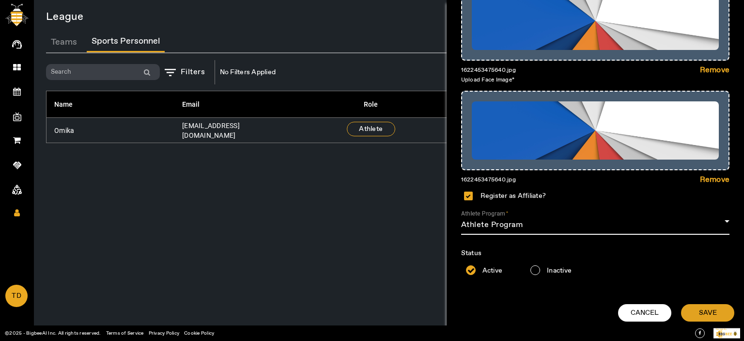
click at [706, 311] on span "SAVE" at bounding box center [708, 313] width 18 height 10
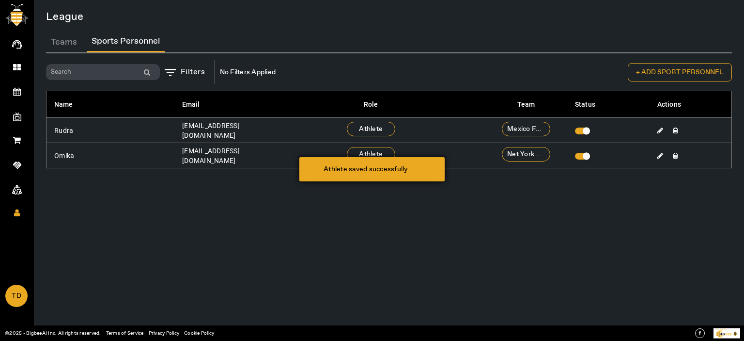
click at [376, 157] on div "Athlete saved successfully" at bounding box center [371, 169] width 145 height 24
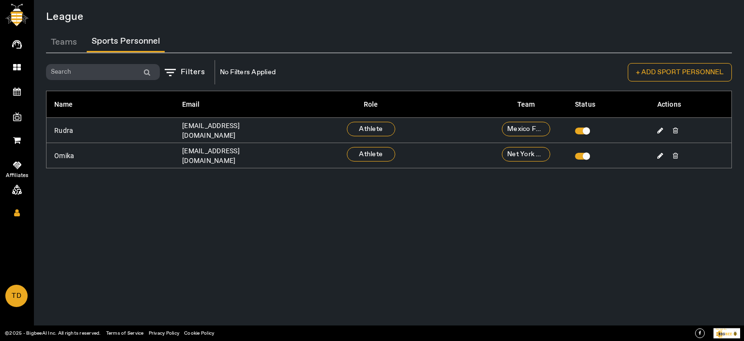
click at [18, 160] on icon at bounding box center [17, 165] width 8 height 10
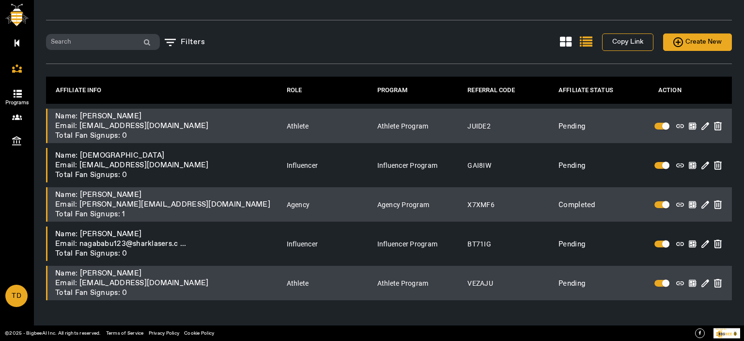
click at [19, 97] on span "Programs" at bounding box center [17, 102] width 56 height 15
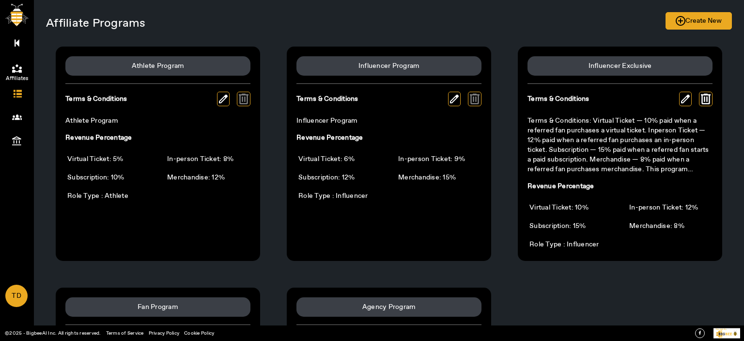
click at [6, 67] on link "Affiliates" at bounding box center [17, 66] width 34 height 24
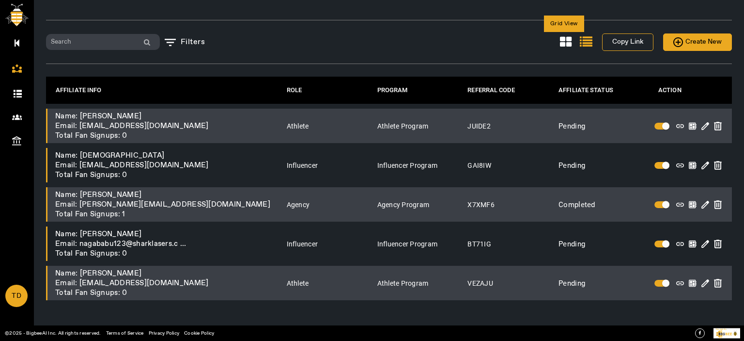
drag, startPoint x: 564, startPoint y: 36, endPoint x: 597, endPoint y: 53, distance: 36.8
click at [564, 37] on icon at bounding box center [566, 42] width 12 height 13
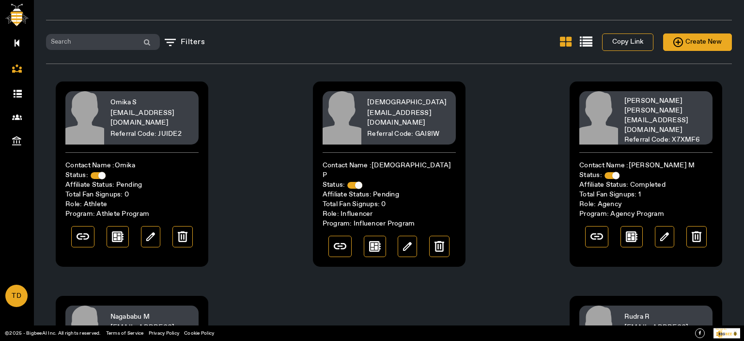
scroll to position [159, 0]
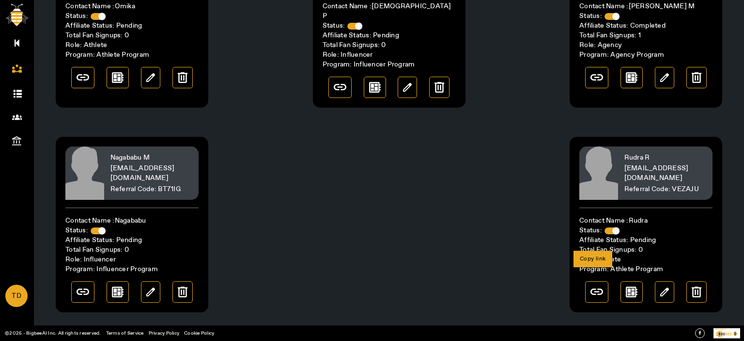
click at [592, 286] on div at bounding box center [596, 291] width 23 height 21
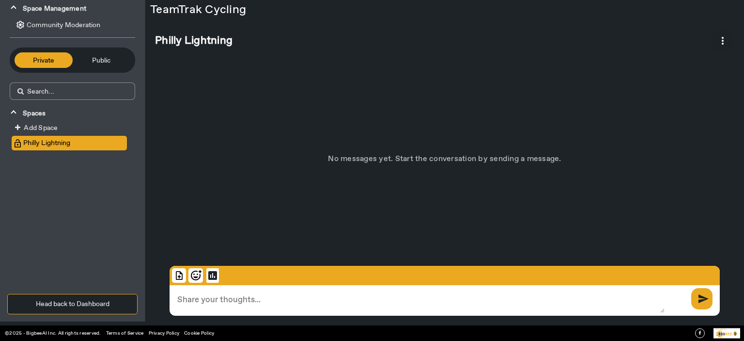
click at [723, 36] on span at bounding box center [722, 40] width 23 height 23
click at [694, 69] on span "View Details" at bounding box center [698, 69] width 57 height 10
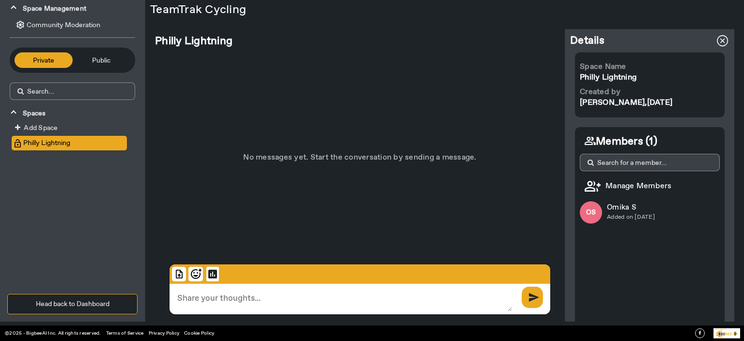
click at [627, 184] on span "Manage Members" at bounding box center [626, 186] width 92 height 10
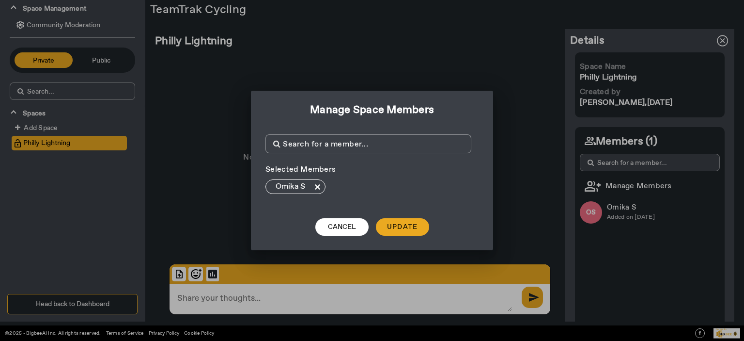
click at [335, 143] on input at bounding box center [368, 143] width 200 height 13
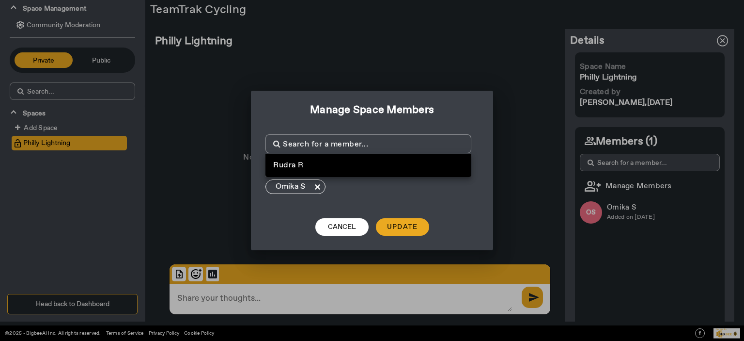
click at [335, 143] on input at bounding box center [368, 143] width 200 height 13
click at [339, 234] on span at bounding box center [341, 226] width 53 height 23
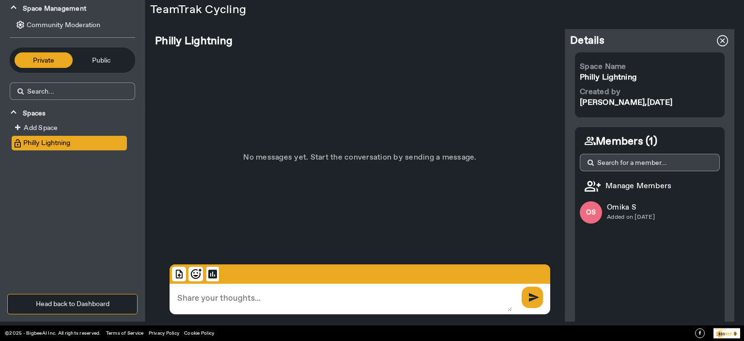
click at [632, 184] on span "Manage Members" at bounding box center [626, 186] width 92 height 10
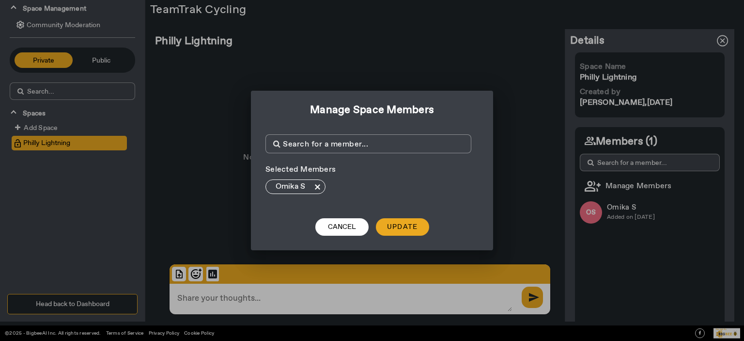
click at [306, 146] on input at bounding box center [368, 143] width 200 height 13
click at [299, 163] on span "Rudra R" at bounding box center [288, 165] width 31 height 10
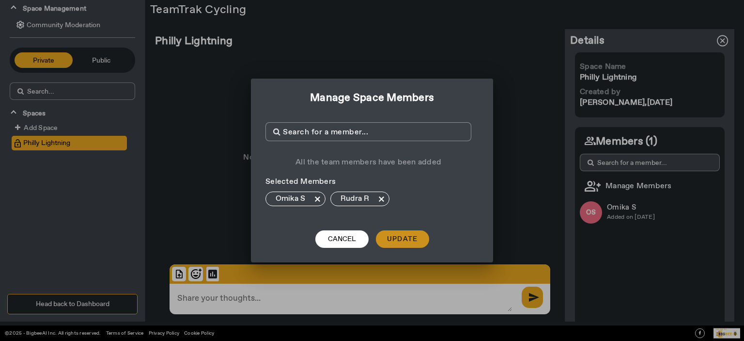
click at [395, 238] on span "Update" at bounding box center [402, 239] width 31 height 10
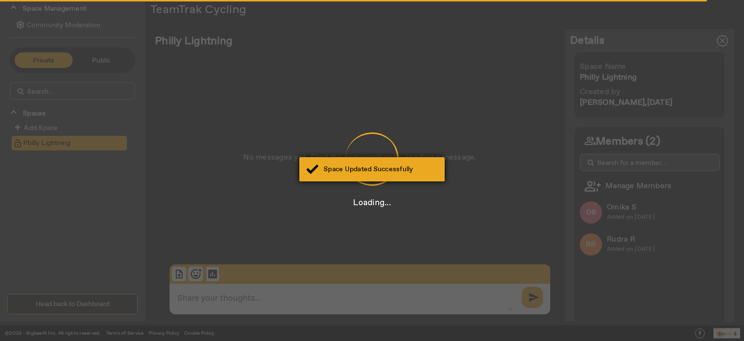
click at [408, 172] on div "Space Updated Successfully" at bounding box center [381, 169] width 114 height 10
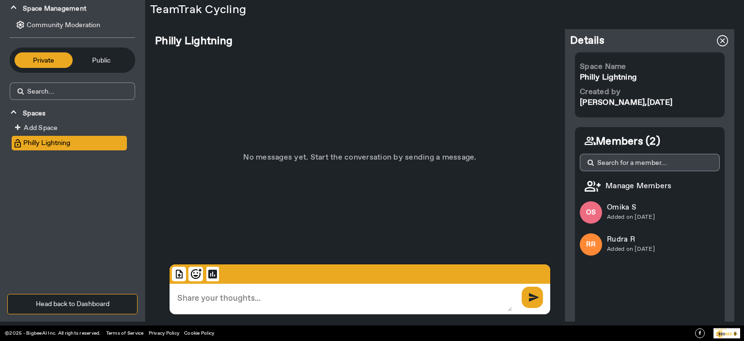
click at [232, 286] on textarea at bounding box center [341, 297] width 343 height 28
type textarea "hi"
